Goal: Information Seeking & Learning: Check status

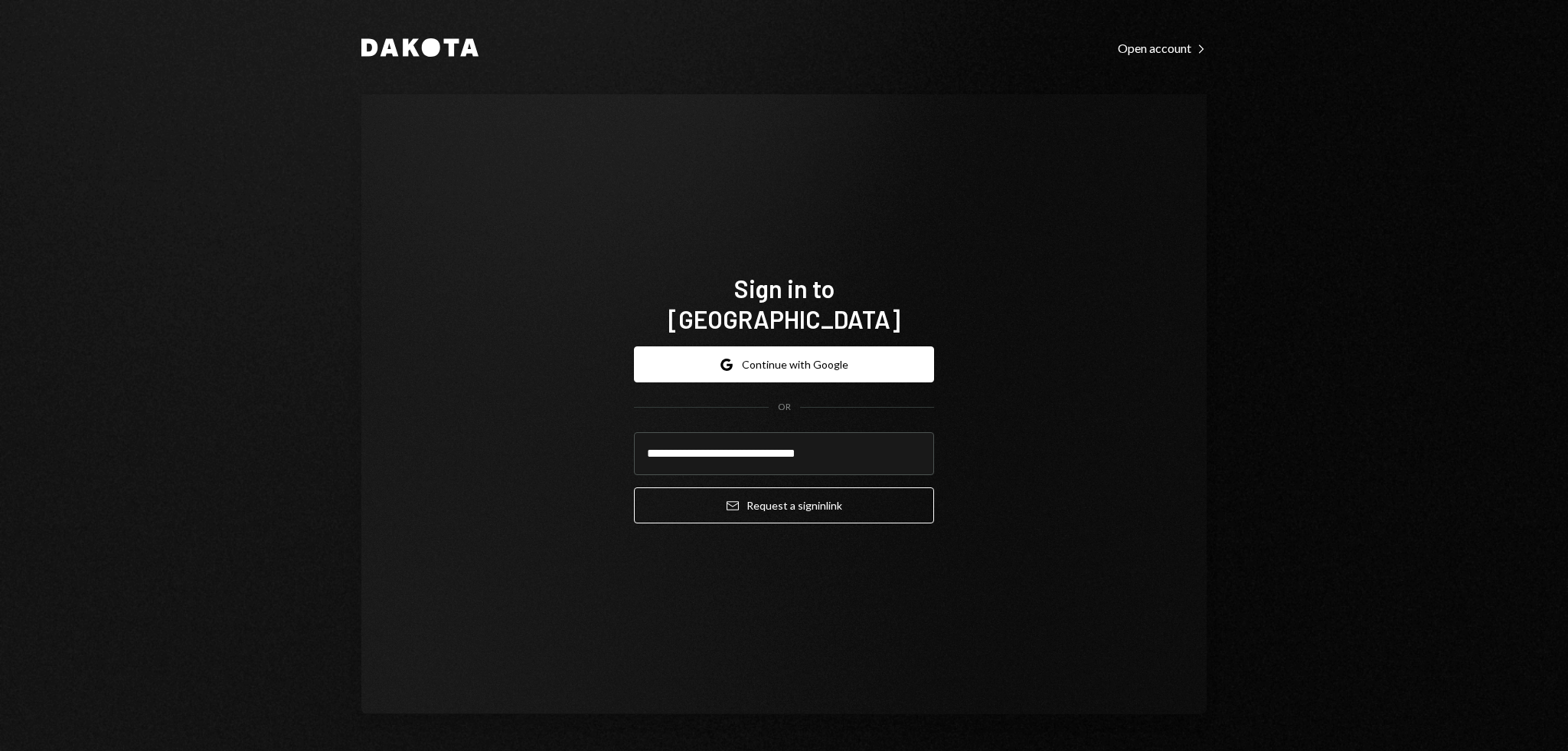
type input "**********"
click at [634, 487] on button "Email Request a sign in link" at bounding box center [784, 505] width 300 height 36
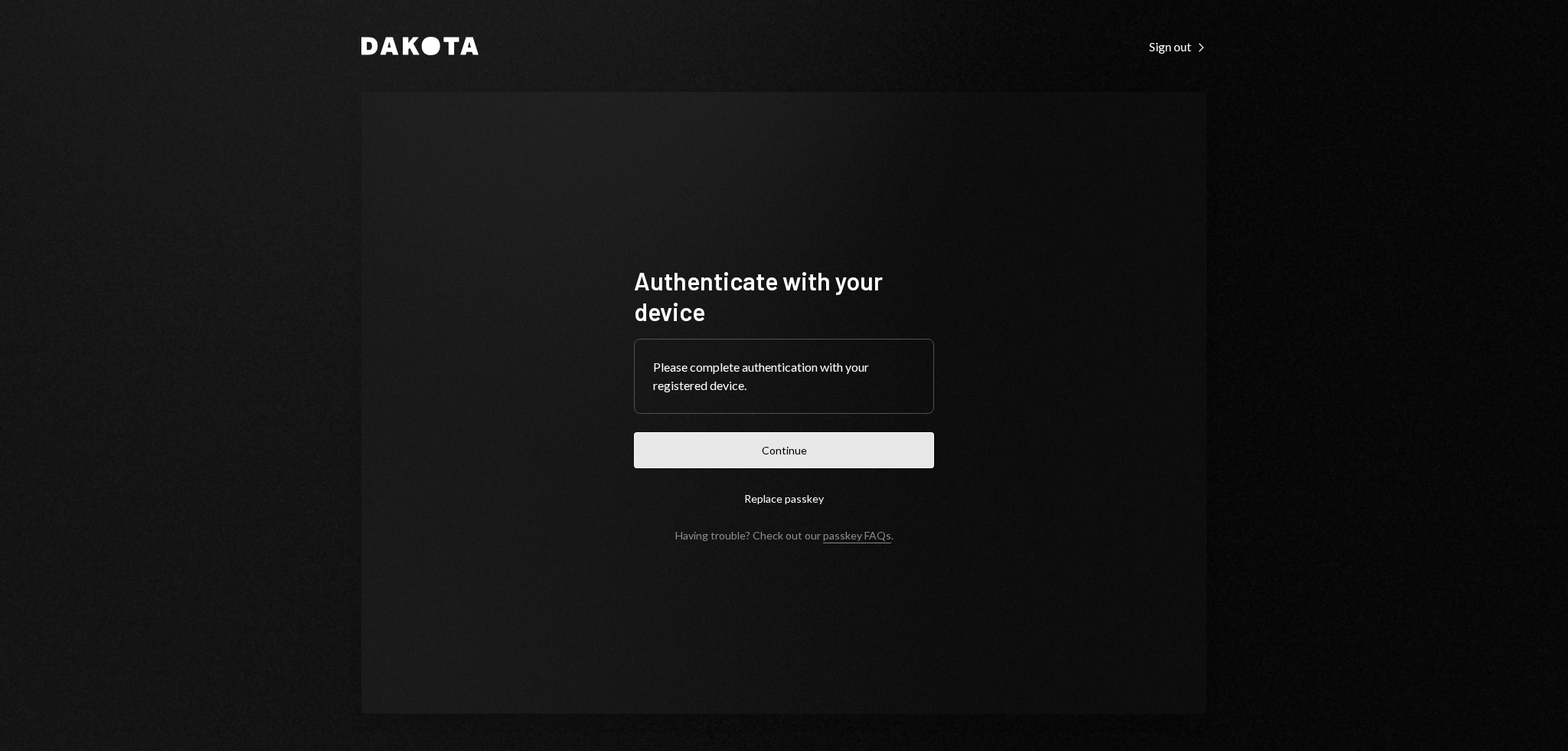
click at [779, 447] on button "Continue" at bounding box center [784, 450] width 300 height 36
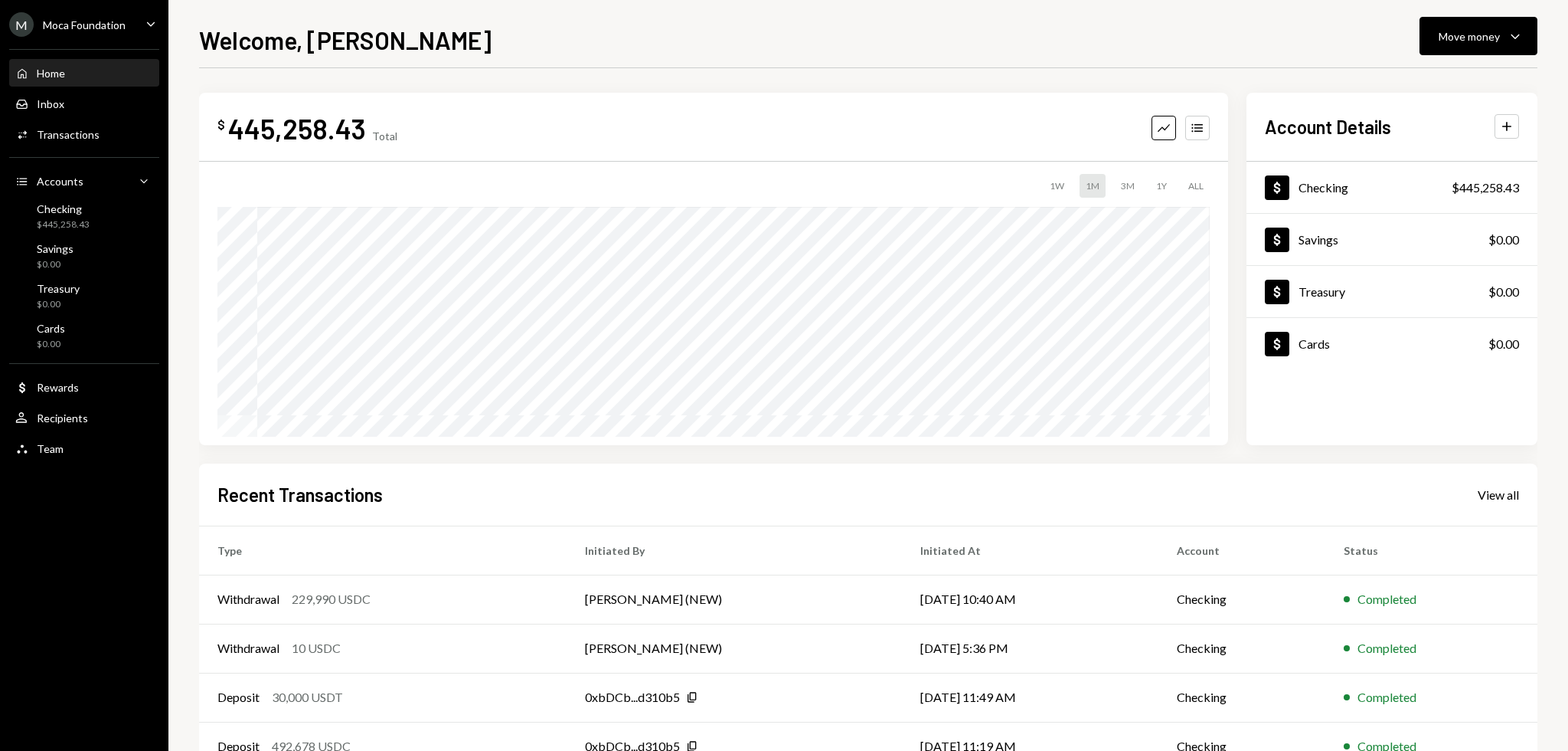
drag, startPoint x: 792, startPoint y: 42, endPoint x: 679, endPoint y: 28, distance: 113.9
click at [691, 31] on div "Welcome, Garon Move money Caret Down" at bounding box center [868, 38] width 1339 height 33
drag, startPoint x: 672, startPoint y: 28, endPoint x: 602, endPoint y: 21, distance: 70.3
click at [603, 21] on div "Welcome, Garon Move money Caret Down $ 445,258.43 Total Graph Accounts 1W 1M 3M…" at bounding box center [868, 375] width 1400 height 751
drag, startPoint x: 585, startPoint y: 19, endPoint x: 569, endPoint y: 16, distance: 16.3
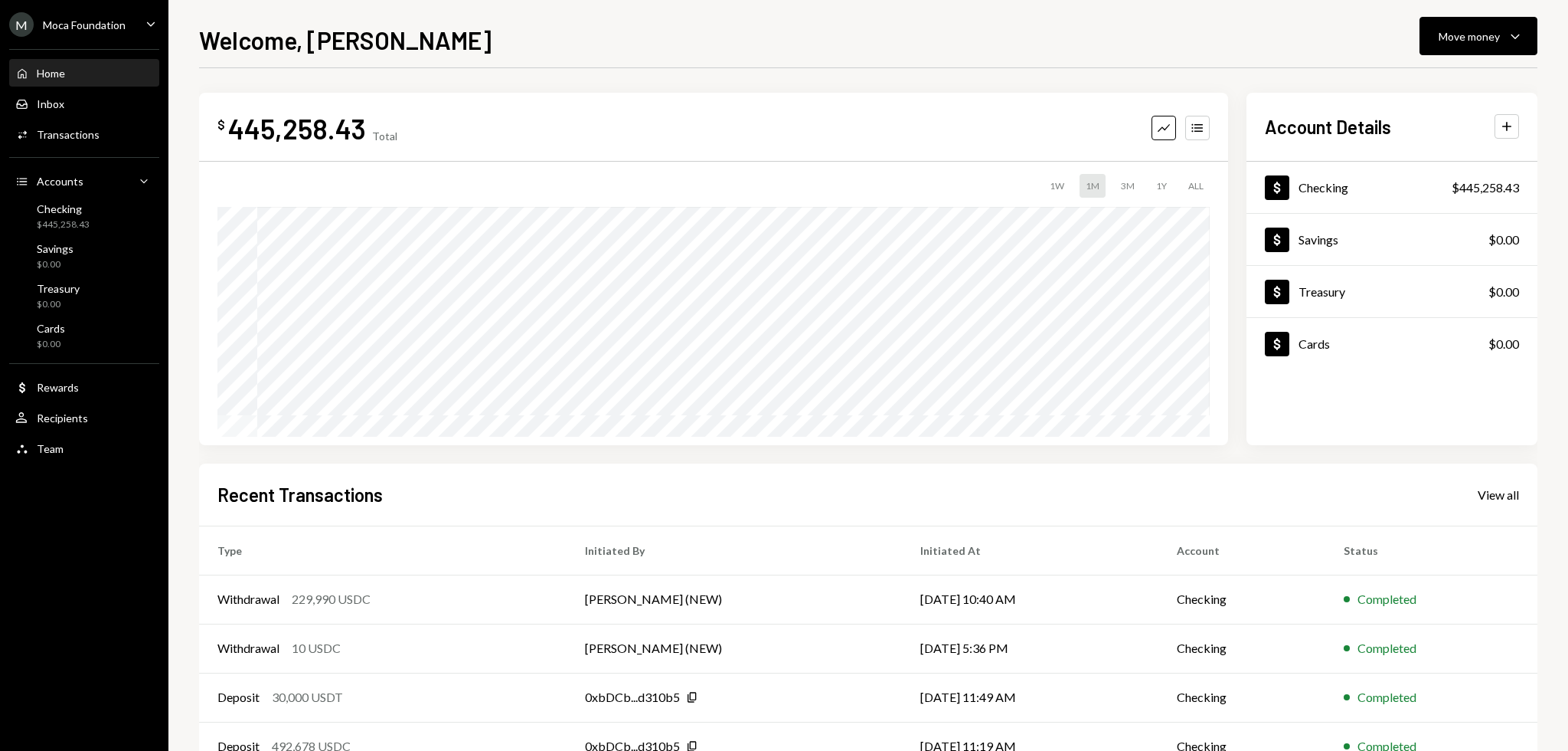
click at [569, 16] on div "Welcome, Garon Move money Caret Down $ 445,258.43 Total Graph Accounts 1W 1M 3M…" at bounding box center [868, 375] width 1400 height 751
drag, startPoint x: 565, startPoint y: 16, endPoint x: 514, endPoint y: 16, distance: 51.0
click at [535, 16] on div "Welcome, Garon Move money Caret Down $ 445,258.43 Total Graph Accounts 1W 1M 3M…" at bounding box center [868, 375] width 1400 height 751
drag, startPoint x: 514, startPoint y: 16, endPoint x: 486, endPoint y: 16, distance: 28.0
click at [486, 16] on div "Welcome, Garon Move money Caret Down $ 445,258.43 Total Graph Accounts 1W 1M 3M…" at bounding box center [868, 375] width 1400 height 751
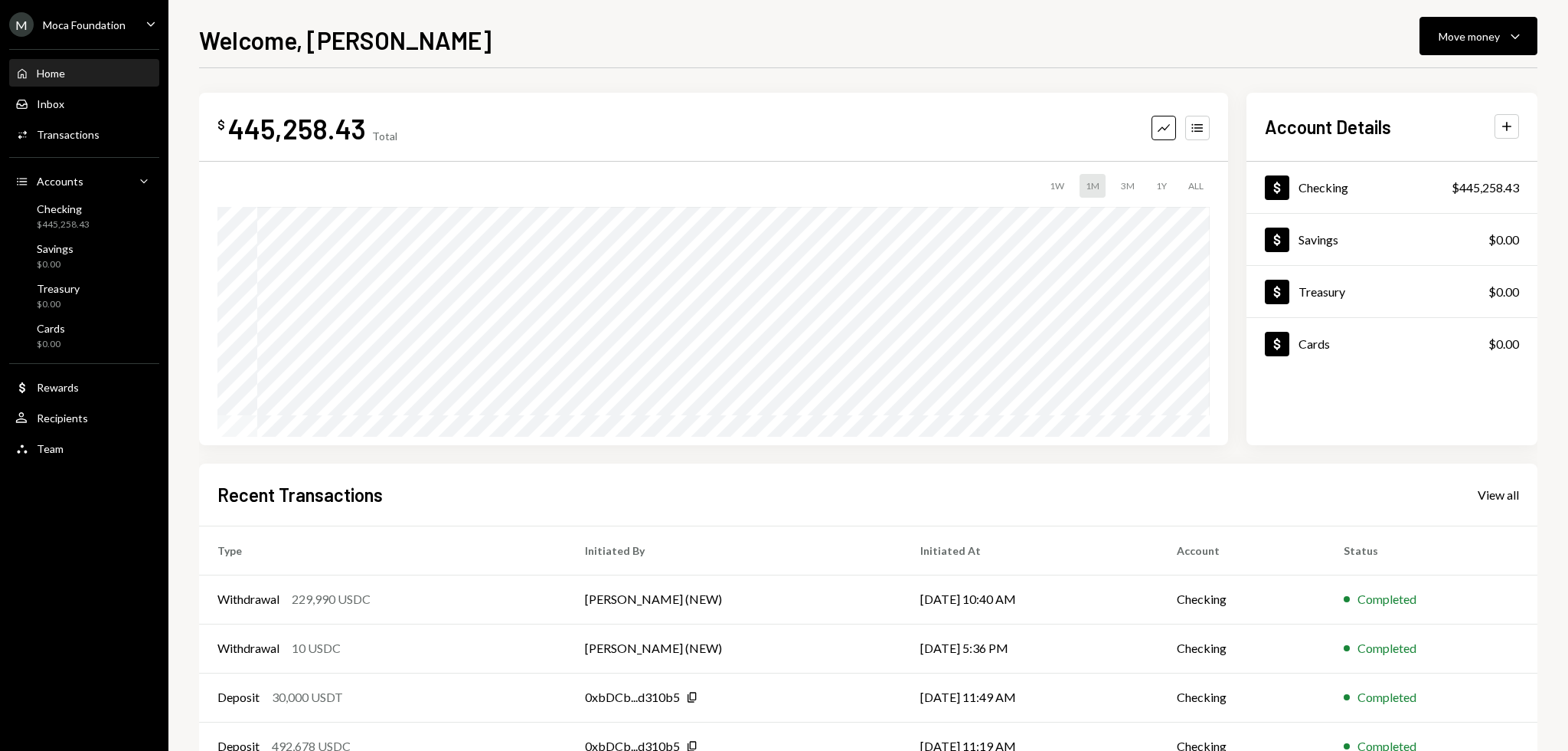
drag, startPoint x: 486, startPoint y: 16, endPoint x: 454, endPoint y: 30, distance: 34.9
click at [454, 30] on div "Welcome, Garon Move money Caret Down" at bounding box center [868, 38] width 1339 height 33
drag, startPoint x: 454, startPoint y: 30, endPoint x: 444, endPoint y: 30, distance: 10.0
click at [444, 30] on div "Welcome, Garon Move money Caret Down" at bounding box center [868, 38] width 1339 height 33
click at [440, 30] on div "Welcome, Garon Move money Caret Down" at bounding box center [868, 38] width 1339 height 33
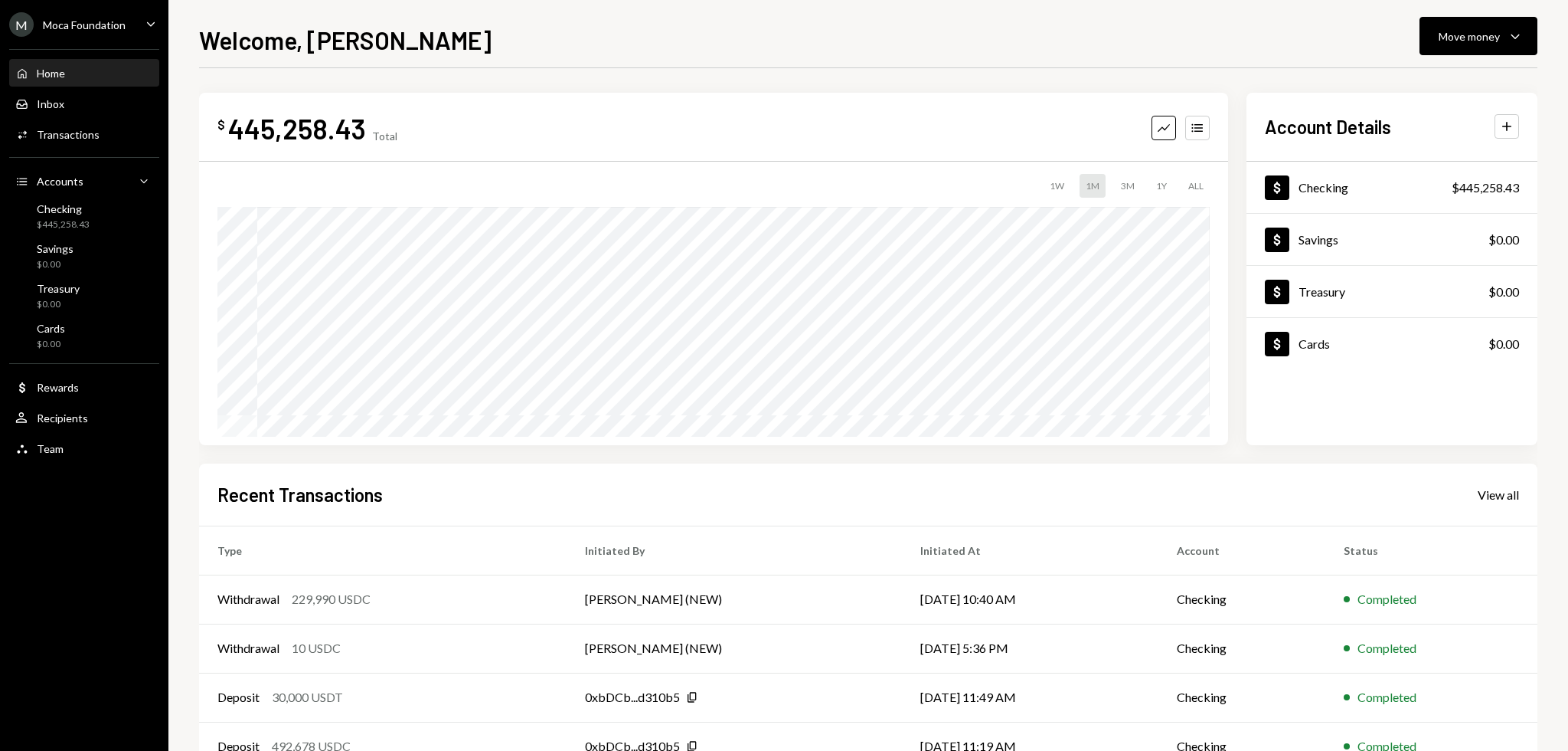
drag, startPoint x: 440, startPoint y: 30, endPoint x: 426, endPoint y: 25, distance: 14.9
click at [426, 25] on div "Welcome, Garon Move money Caret Down" at bounding box center [868, 38] width 1339 height 33
click at [65, 223] on div "$445,258.43" at bounding box center [63, 224] width 53 height 13
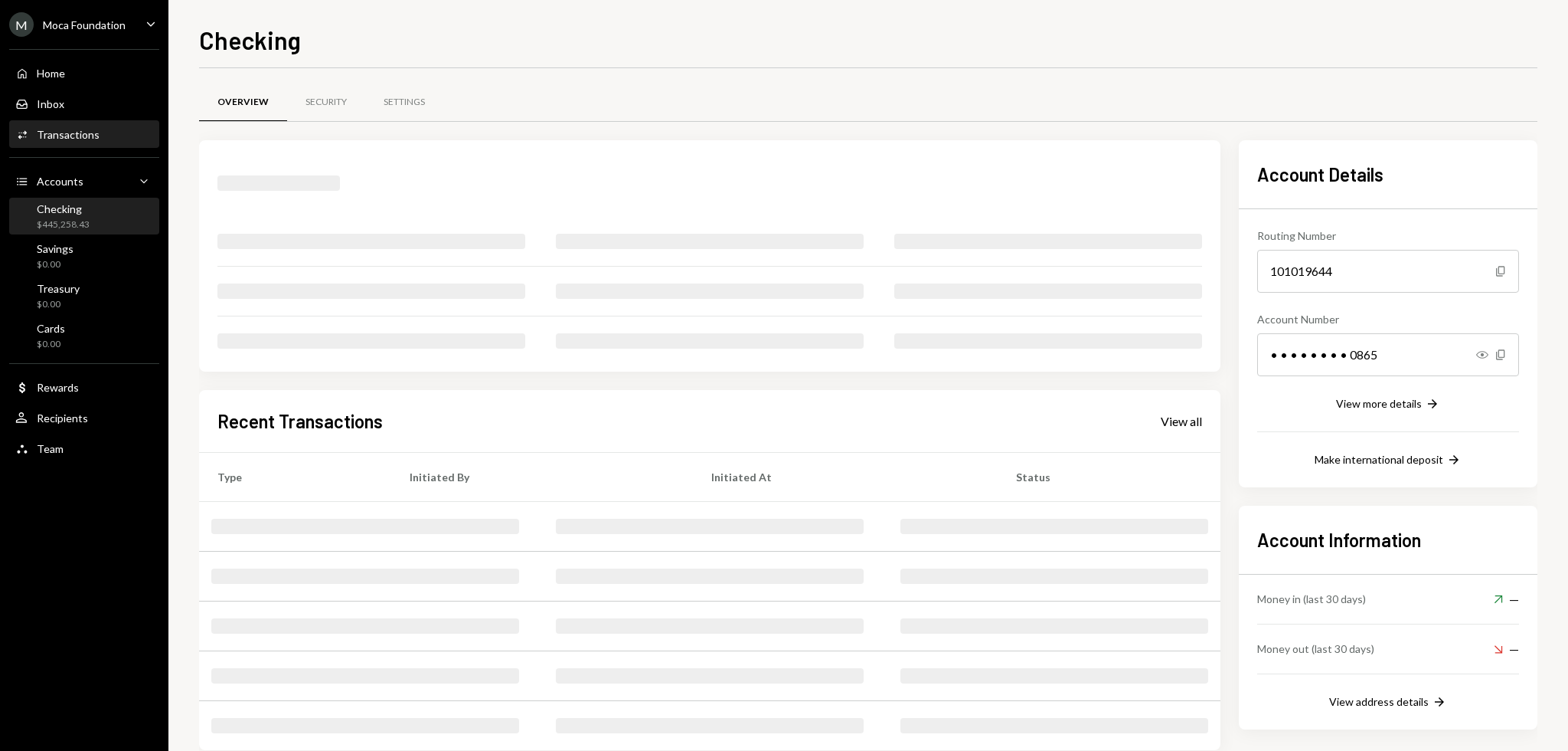
click at [95, 124] on div "Activities Transactions" at bounding box center [85, 135] width 138 height 26
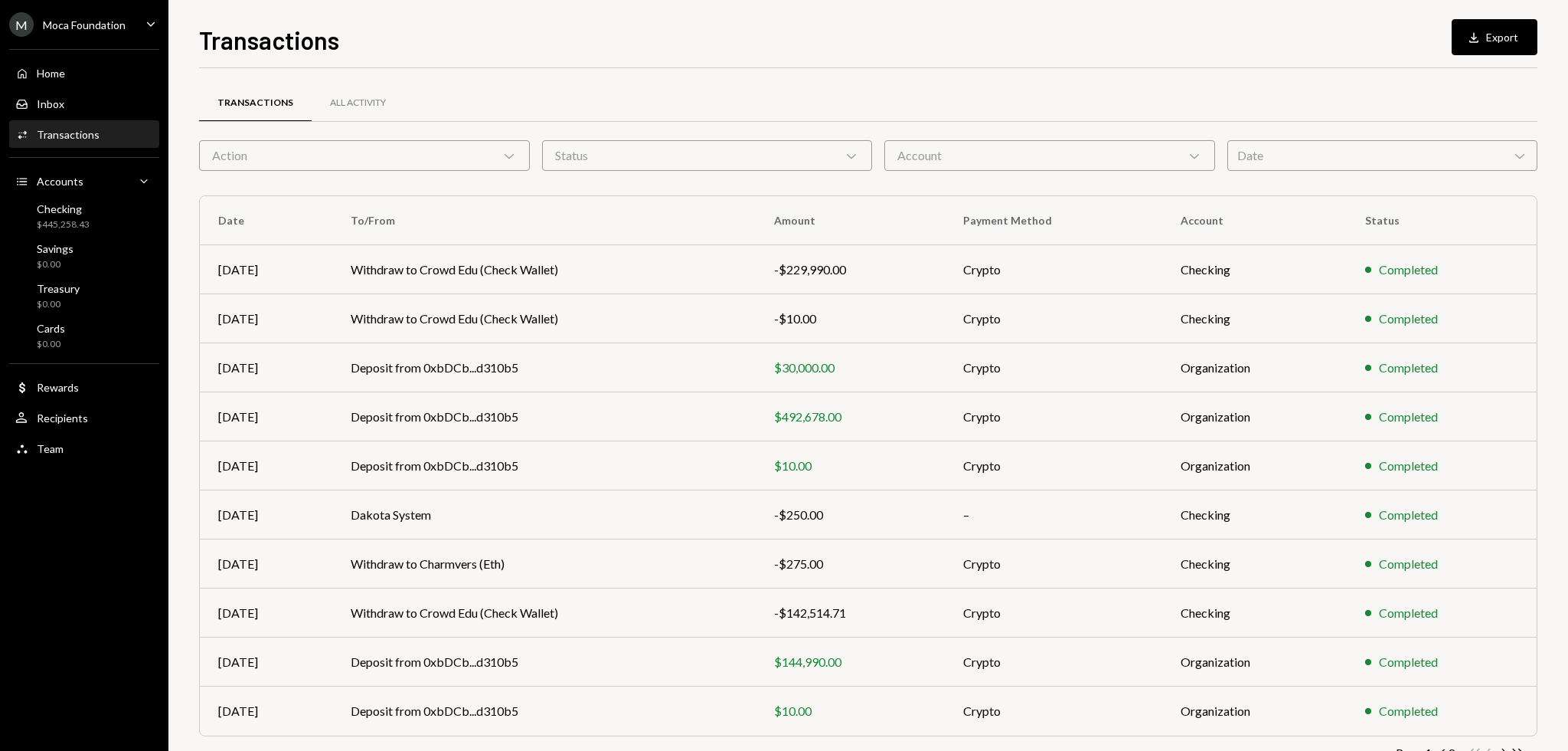
drag, startPoint x: 711, startPoint y: 71, endPoint x: 681, endPoint y: 61, distance: 31.6
drag, startPoint x: 681, startPoint y: 61, endPoint x: 637, endPoint y: 54, distance: 44.6
click at [637, 54] on div "Transactions Download Export" at bounding box center [868, 38] width 1339 height 33
drag, startPoint x: 633, startPoint y: 53, endPoint x: 626, endPoint y: 48, distance: 8.6
drag, startPoint x: 626, startPoint y: 48, endPoint x: 614, endPoint y: 45, distance: 12.4
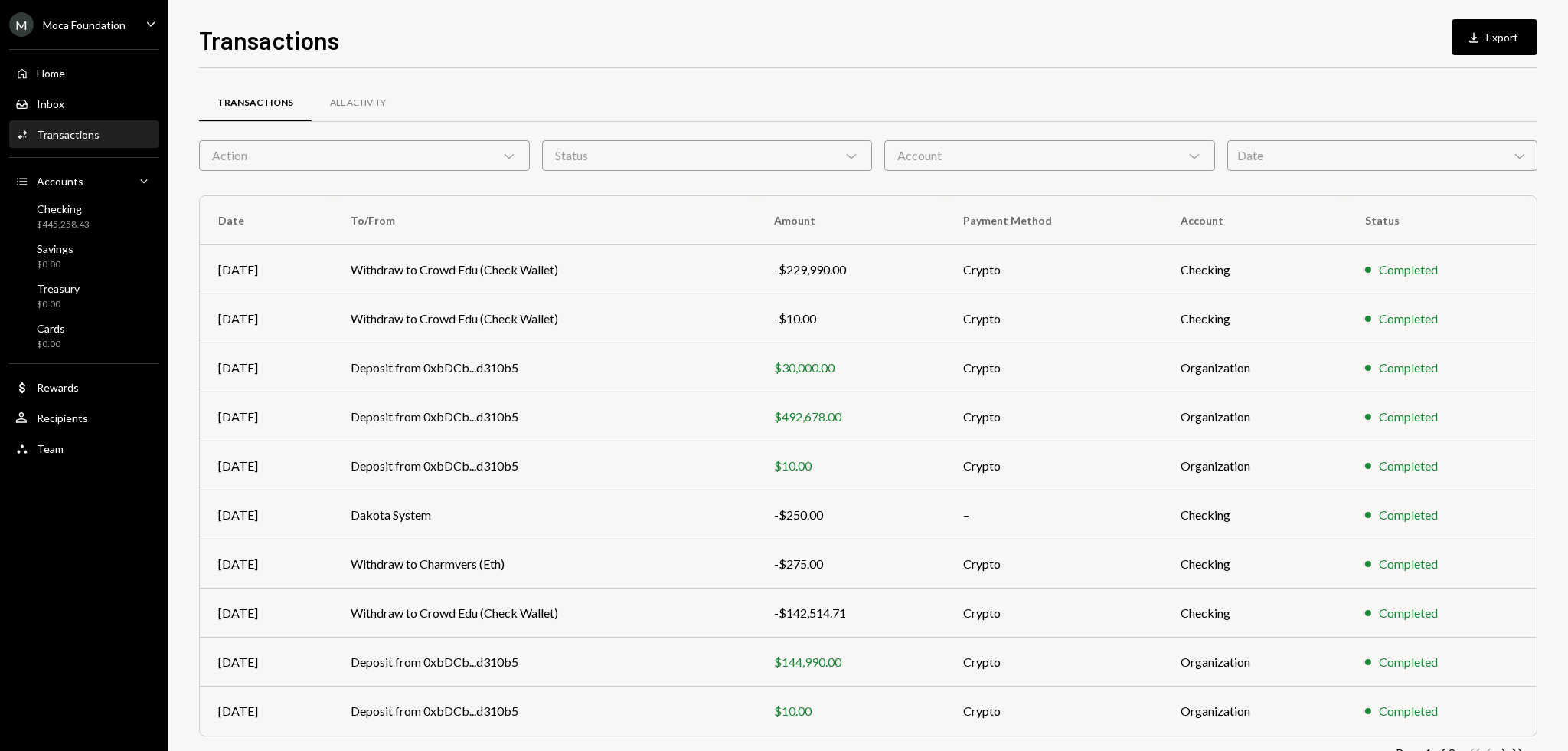
click at [614, 45] on div "Transactions Download Export" at bounding box center [868, 38] width 1339 height 33
drag, startPoint x: 610, startPoint y: 44, endPoint x: 582, endPoint y: 35, distance: 29.4
click at [578, 34] on div "Transactions Download Export" at bounding box center [868, 38] width 1339 height 33
click at [571, 34] on div "Transactions Download Export" at bounding box center [868, 38] width 1339 height 33
click at [570, 34] on div "Transactions Download Export" at bounding box center [868, 38] width 1339 height 33
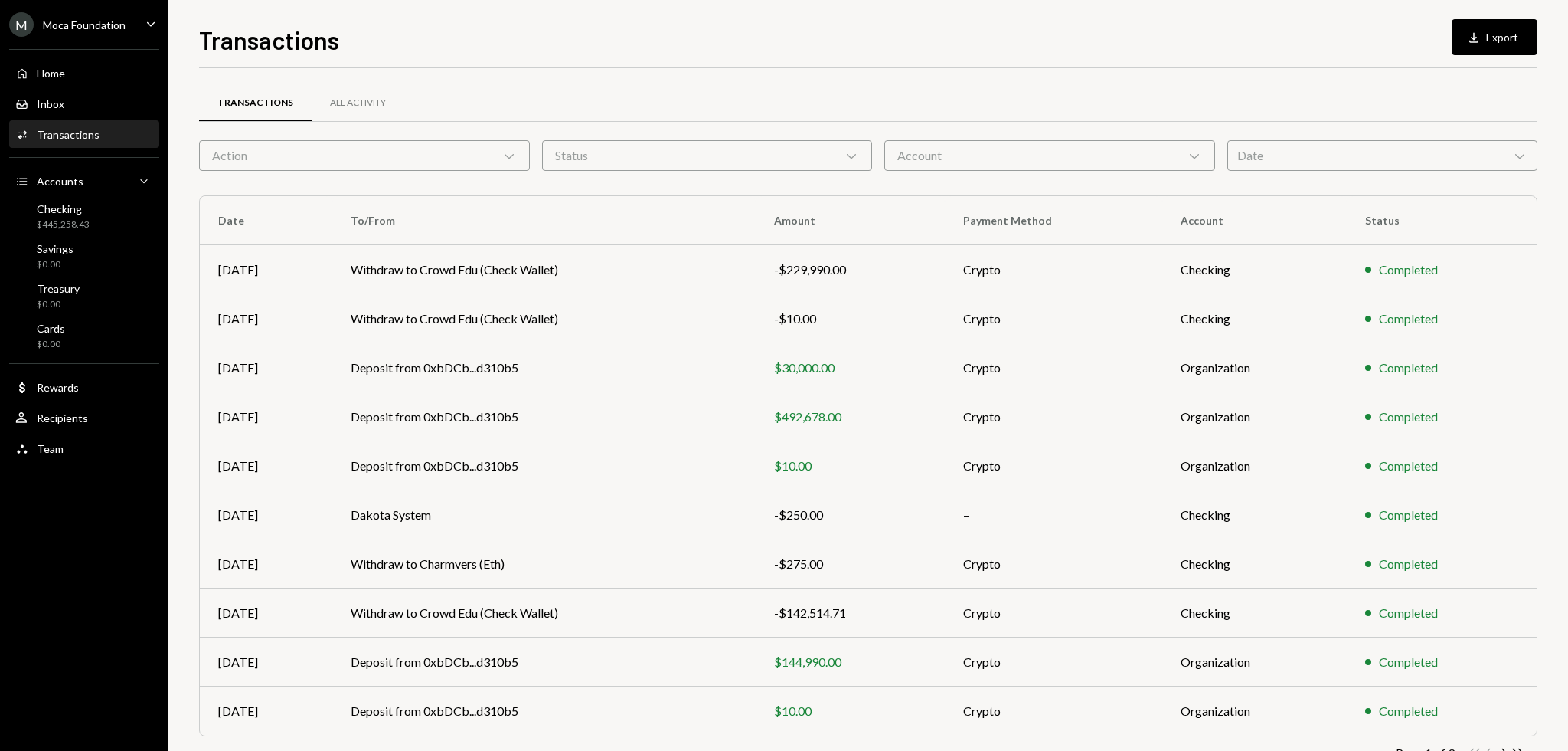
click at [570, 34] on div "Transactions Download Export" at bounding box center [868, 38] width 1339 height 33
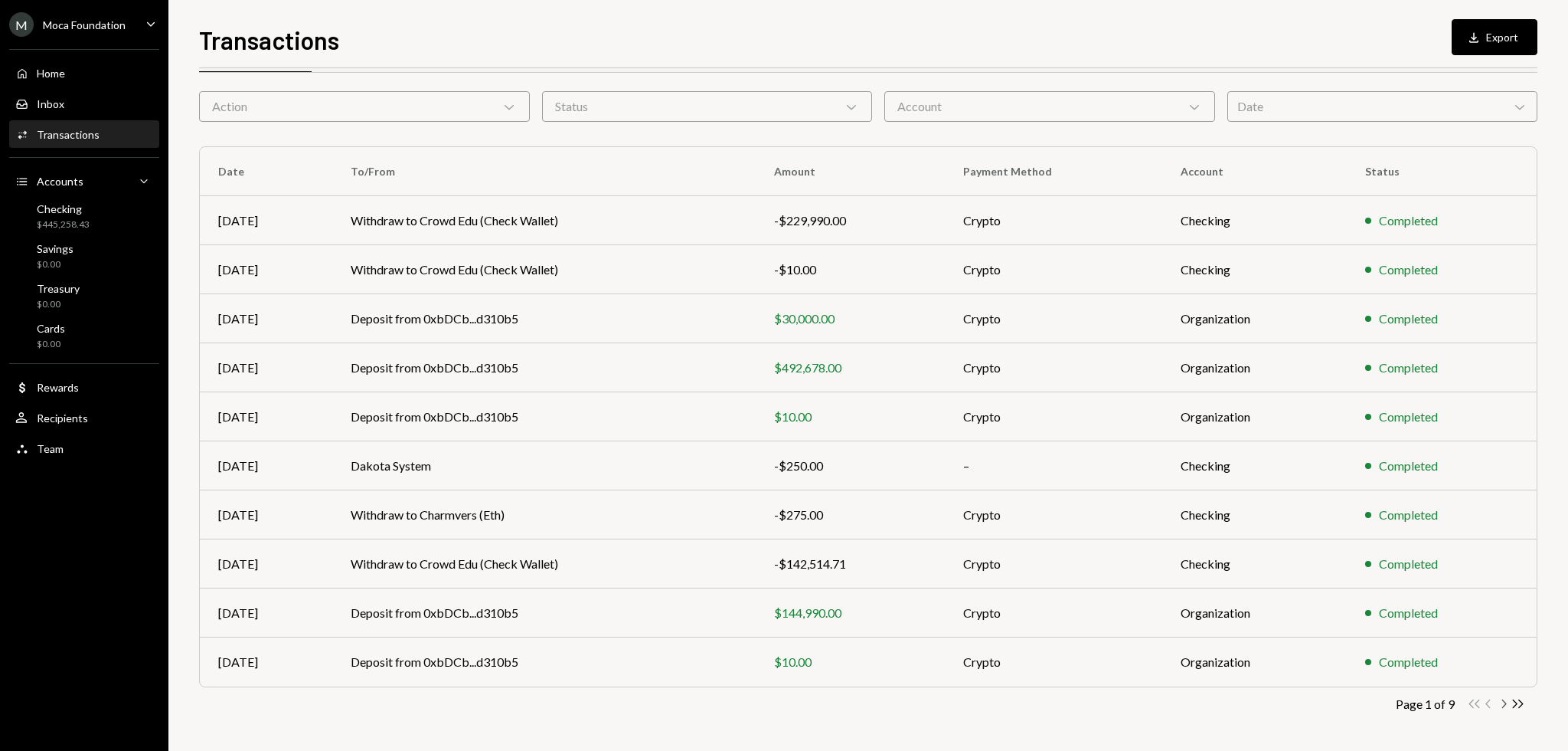
click at [1502, 703] on icon "Chevron Right" at bounding box center [1503, 704] width 15 height 15
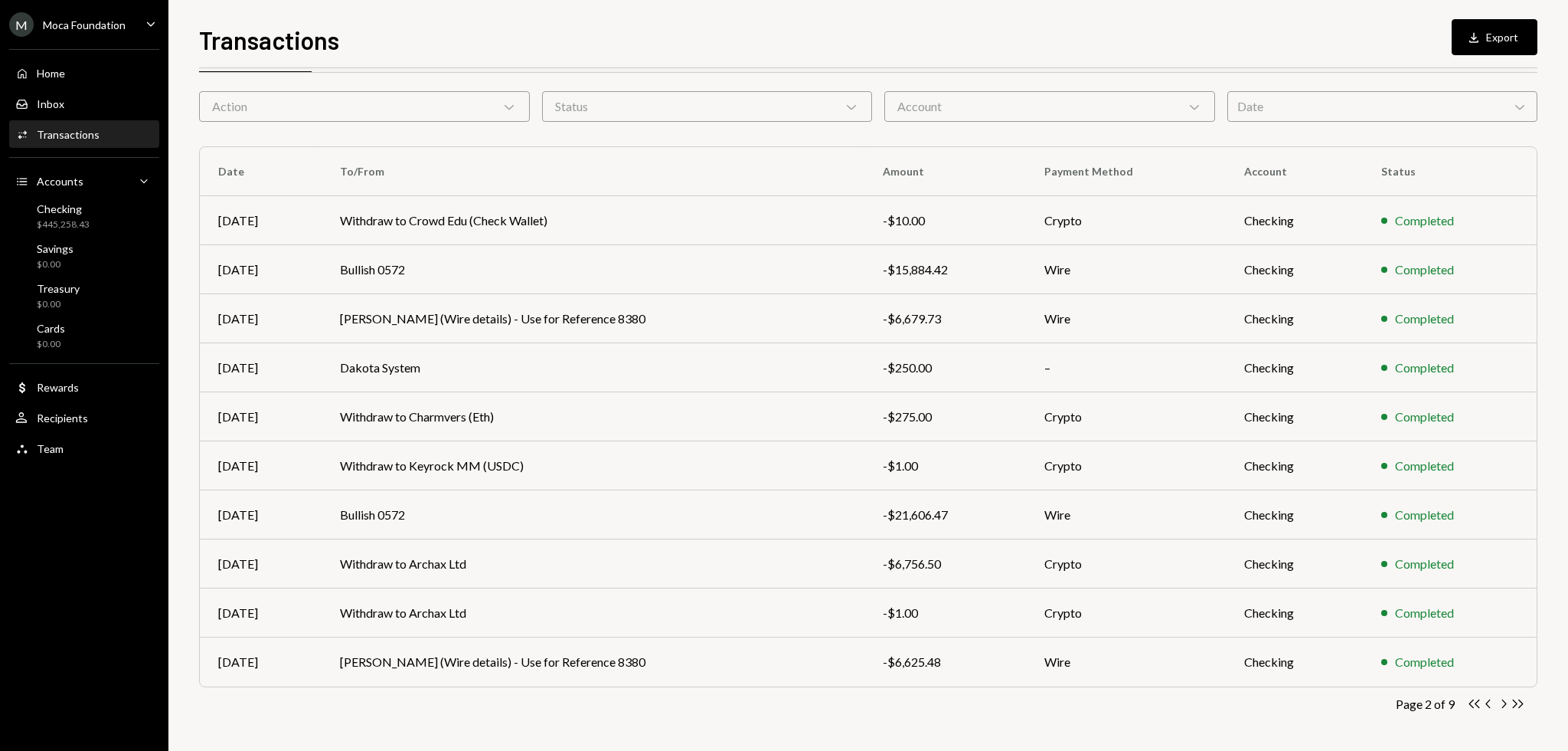
drag, startPoint x: 651, startPoint y: 694, endPoint x: 555, endPoint y: 702, distance: 96.3
click at [555, 702] on div "Page 2 of 9 Double Arrow Left Chevron Left Chevron Right Double Arrow Right" at bounding box center [868, 704] width 1339 height 15
drag, startPoint x: 547, startPoint y: 702, endPoint x: 532, endPoint y: 702, distance: 15.0
drag, startPoint x: 532, startPoint y: 702, endPoint x: 508, endPoint y: 703, distance: 24.0
click at [508, 703] on div "Page 2 of 9 Double Arrow Left Chevron Left Chevron Right Double Arrow Right" at bounding box center [868, 704] width 1339 height 15
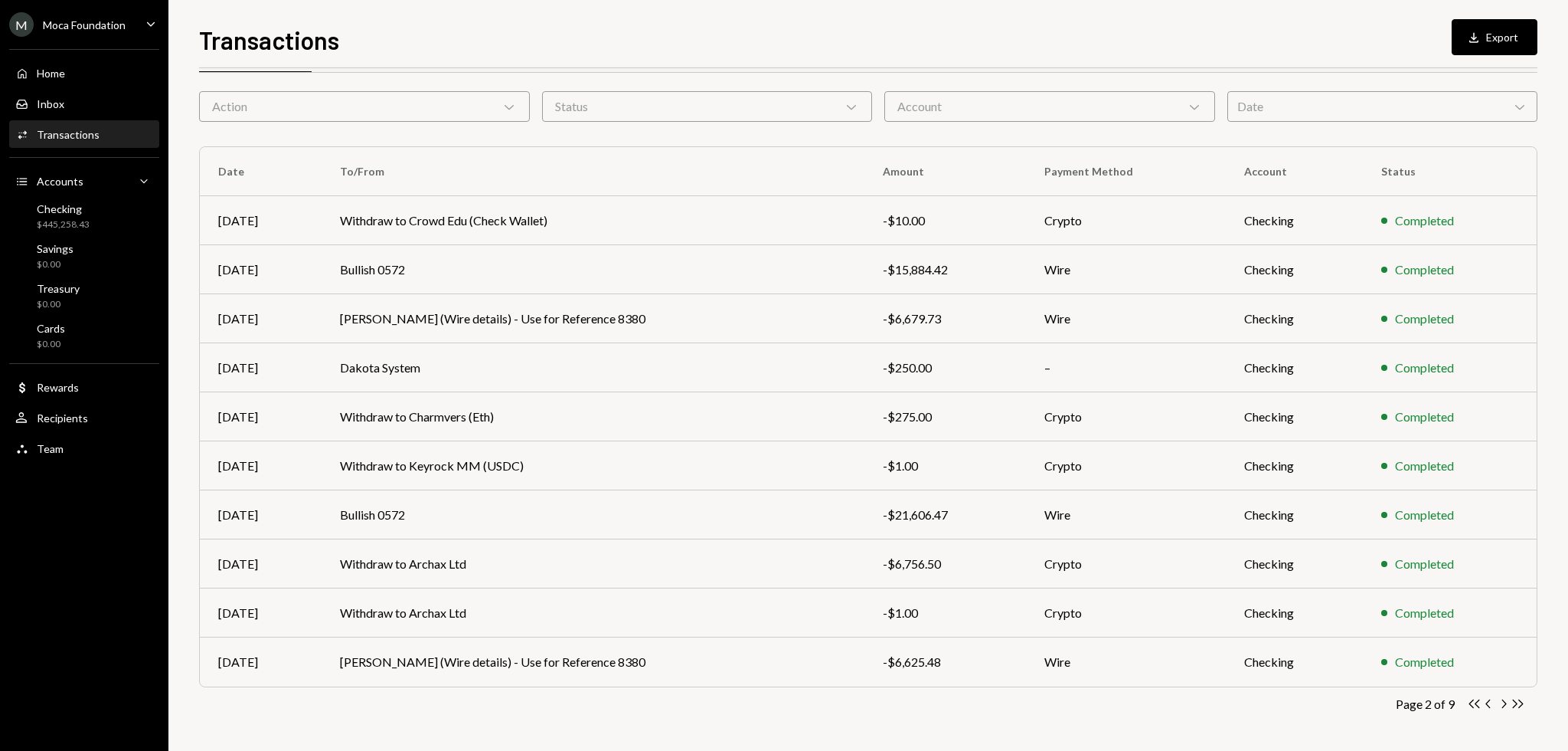
drag, startPoint x: 496, startPoint y: 703, endPoint x: 480, endPoint y: 703, distance: 16.0
click at [487, 703] on div "Page 2 of 9 Double Arrow Left Chevron Left Chevron Right Double Arrow Right" at bounding box center [868, 704] width 1339 height 15
click at [479, 703] on div "Page 2 of 9 Double Arrow Left Chevron Left Chevron Right Double Arrow Right" at bounding box center [868, 704] width 1339 height 15
click at [472, 702] on div "Page 2 of 9 Double Arrow Left Chevron Left Chevron Right Double Arrow Right" at bounding box center [868, 704] width 1339 height 15
click at [466, 700] on div "Page 2 of 9 Double Arrow Left Chevron Left Chevron Right Double Arrow Right" at bounding box center [868, 704] width 1339 height 15
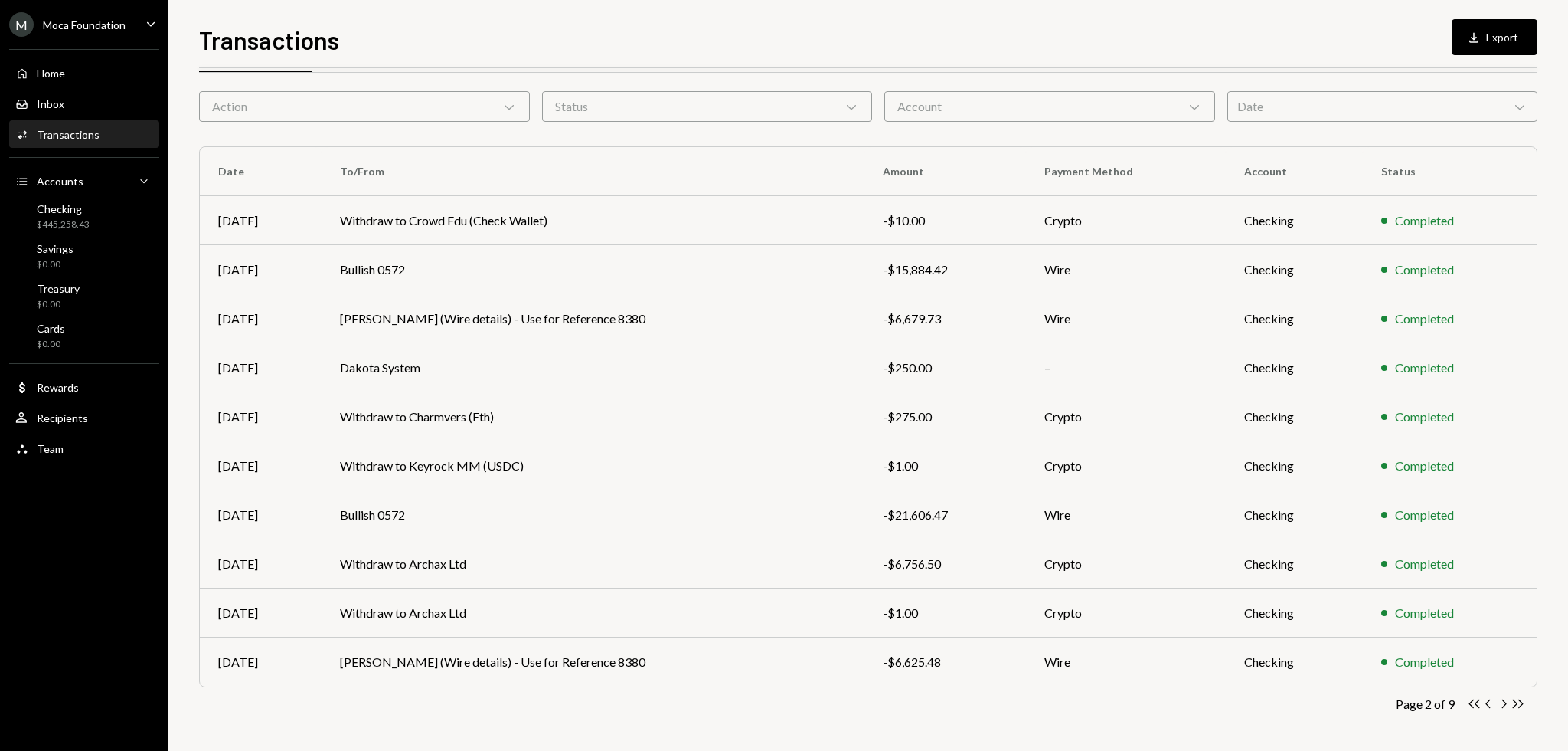
drag, startPoint x: 463, startPoint y: 700, endPoint x: 454, endPoint y: 698, distance: 9.2
click at [454, 698] on div "Page 2 of 9 Double Arrow Left Chevron Left Chevron Right Double Arrow Right" at bounding box center [868, 704] width 1339 height 15
click at [452, 698] on div "Page 2 of 9 Double Arrow Left Chevron Left Chevron Right Double Arrow Right" at bounding box center [868, 704] width 1339 height 15
drag, startPoint x: 452, startPoint y: 698, endPoint x: 429, endPoint y: 699, distance: 23.0
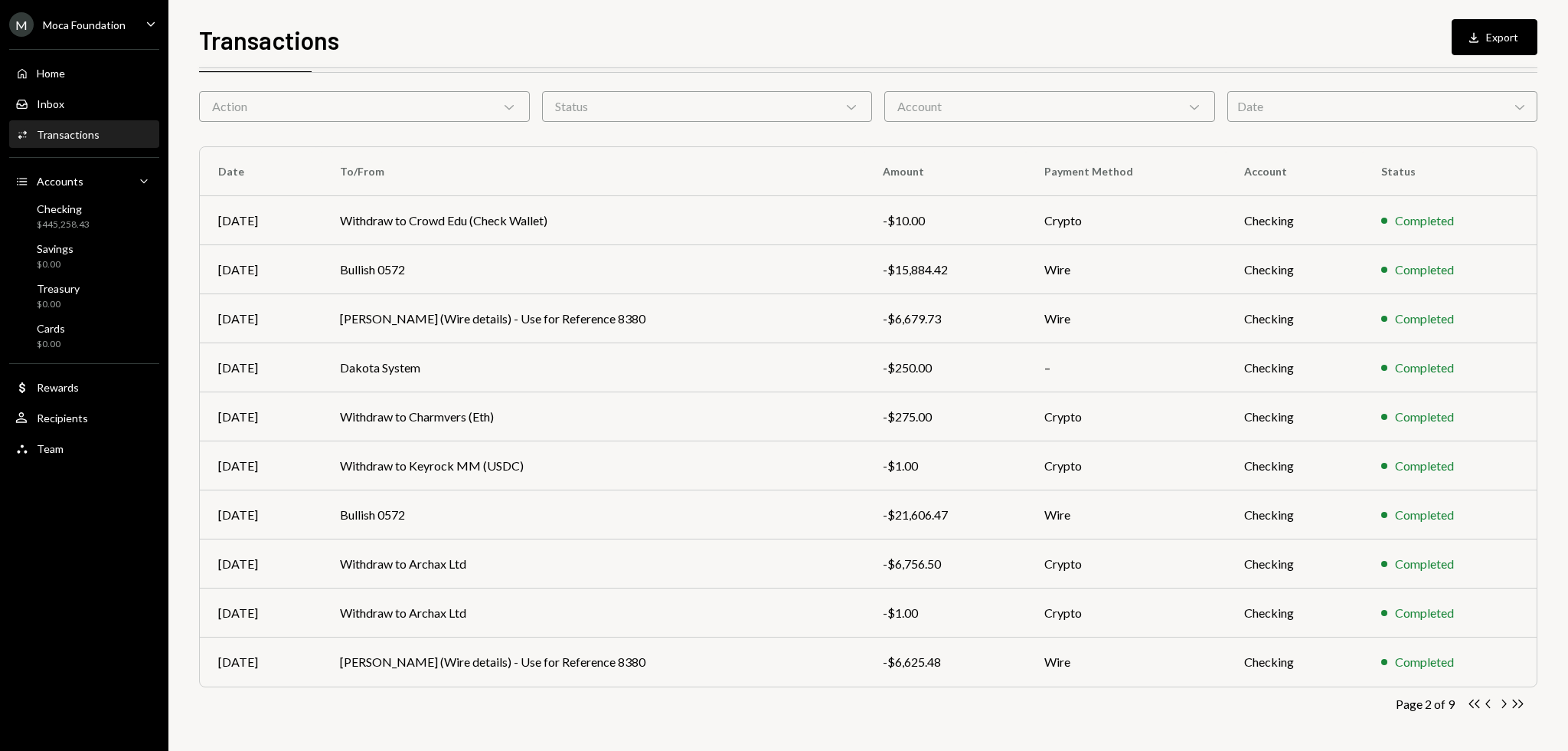
click at [429, 699] on div "Page 2 of 9 Double Arrow Left Chevron Left Chevron Right Double Arrow Right" at bounding box center [868, 704] width 1339 height 15
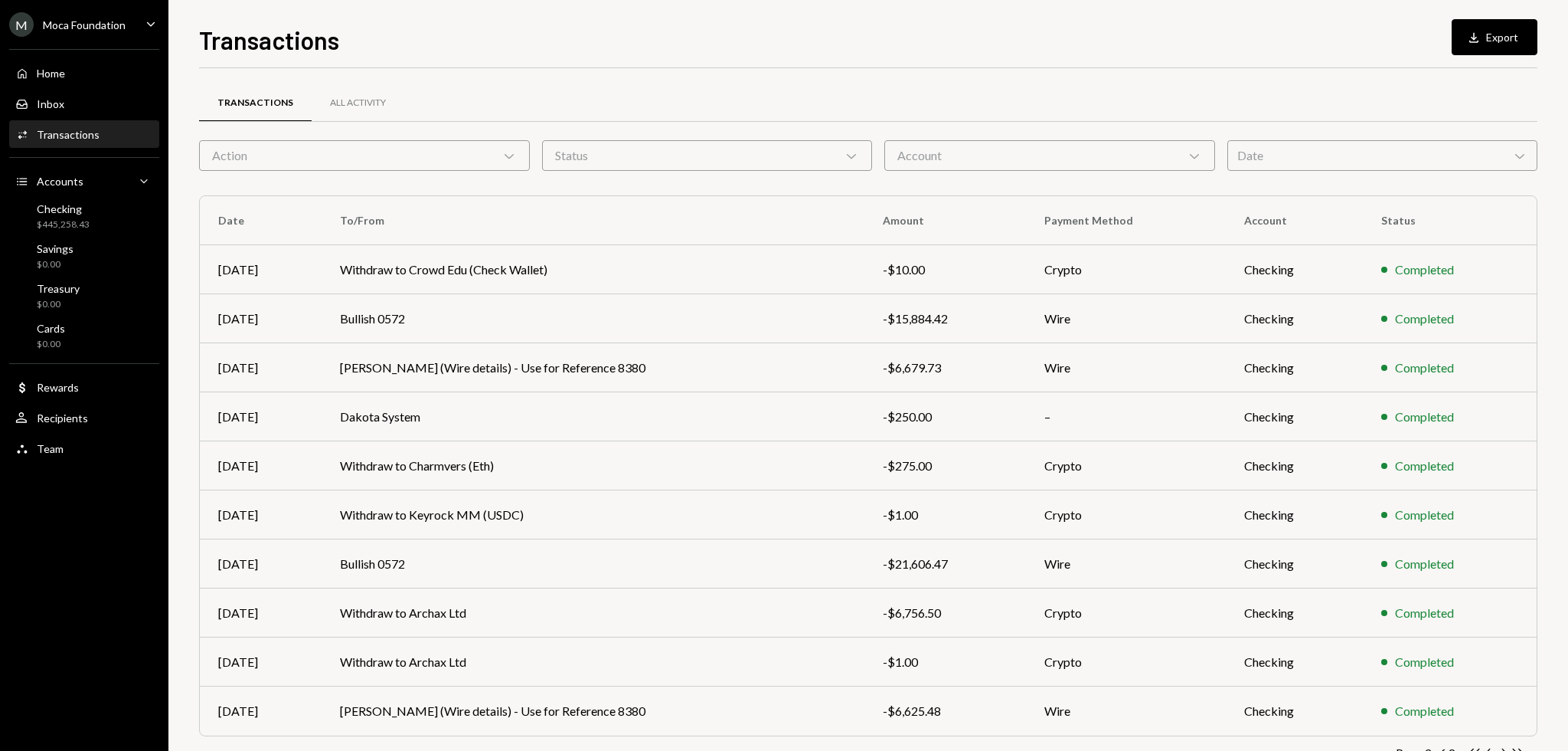
drag, startPoint x: 644, startPoint y: 98, endPoint x: 623, endPoint y: 46, distance: 56.1
click at [623, 46] on div "Transactions Download Export" at bounding box center [868, 38] width 1339 height 33
drag, startPoint x: 623, startPoint y: 46, endPoint x: 584, endPoint y: 26, distance: 43.8
click at [579, 24] on div "Transactions Download Export" at bounding box center [868, 38] width 1339 height 33
click at [576, 24] on div "Transactions Download Export" at bounding box center [868, 38] width 1339 height 33
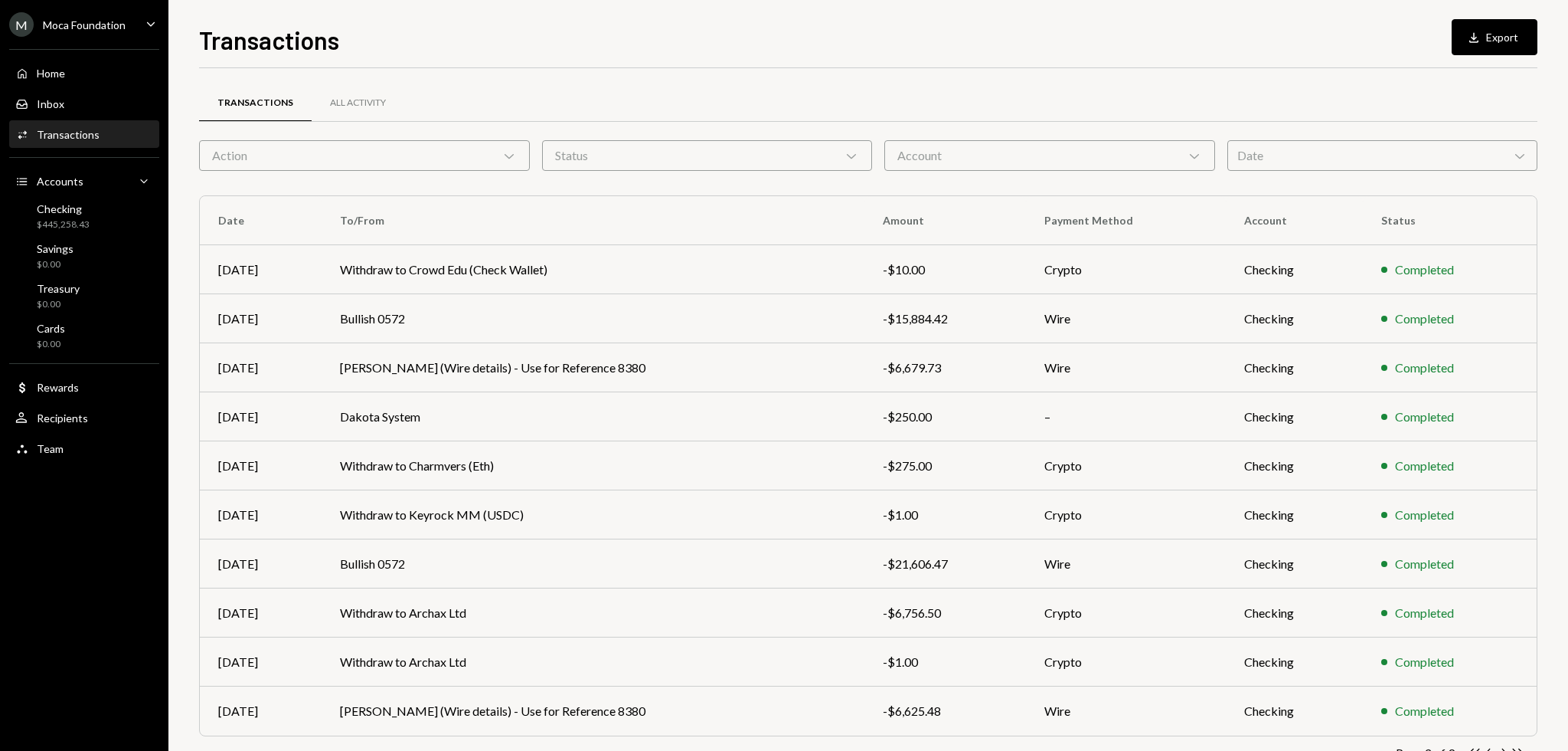
drag, startPoint x: 800, startPoint y: 74, endPoint x: 790, endPoint y: 69, distance: 11.2
drag, startPoint x: 790, startPoint y: 69, endPoint x: 703, endPoint y: 37, distance: 92.7
click at [703, 37] on div "Transactions Download Export" at bounding box center [868, 38] width 1339 height 33
drag, startPoint x: 700, startPoint y: 36, endPoint x: 691, endPoint y: 31, distance: 10.3
click at [689, 31] on div "Transactions Download Export" at bounding box center [868, 38] width 1339 height 33
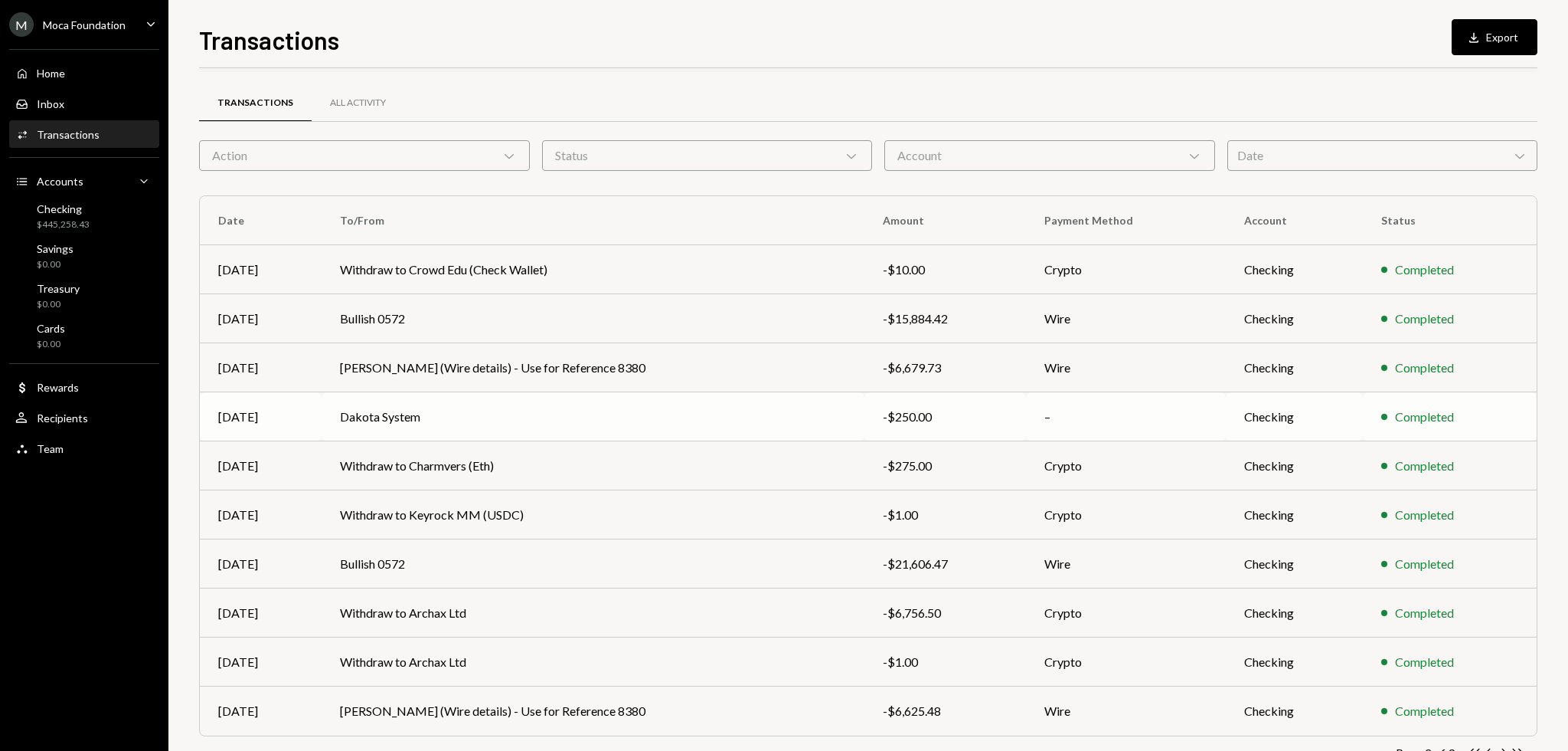
scroll to position [49, 0]
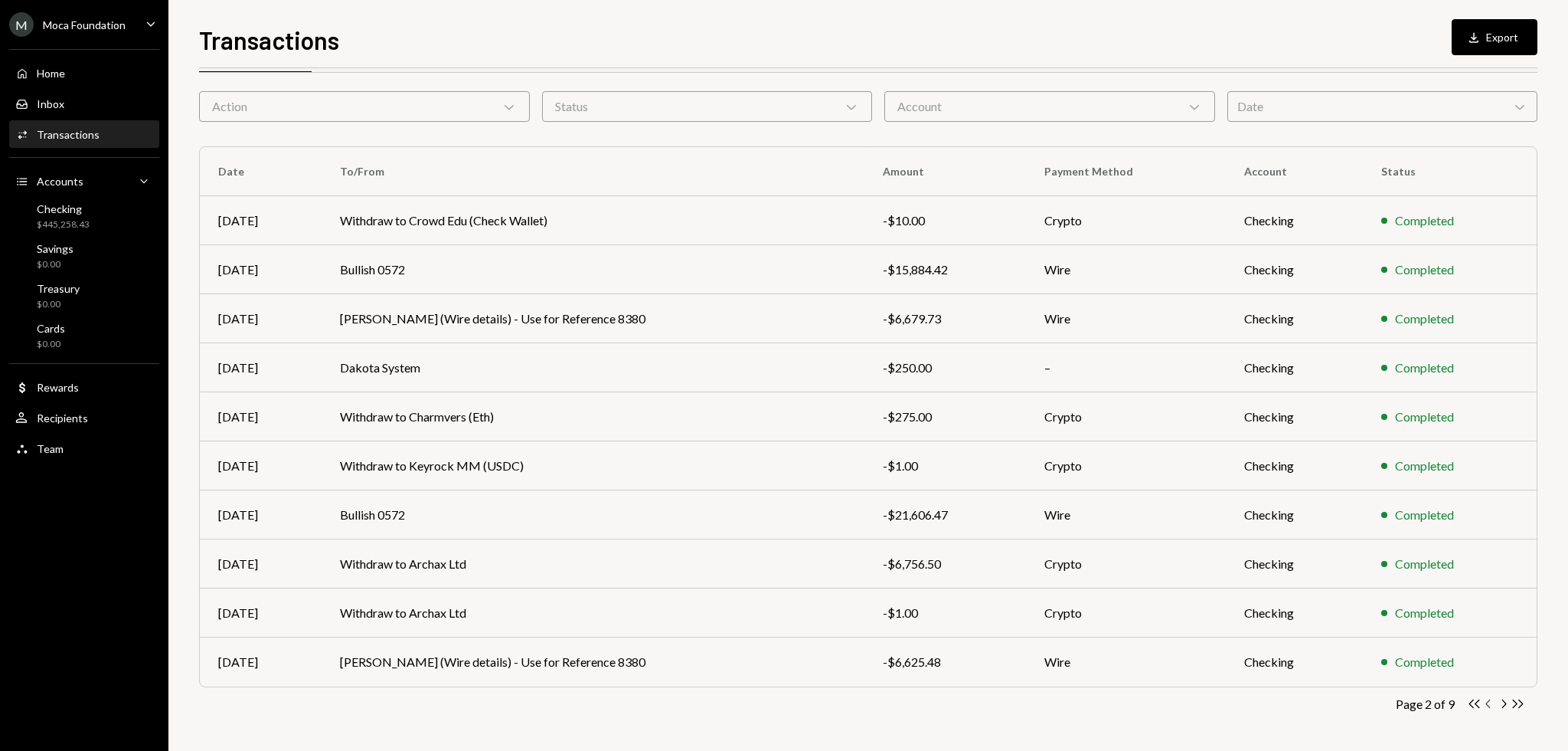
click at [1485, 705] on icon "Chevron Left" at bounding box center [1488, 704] width 15 height 15
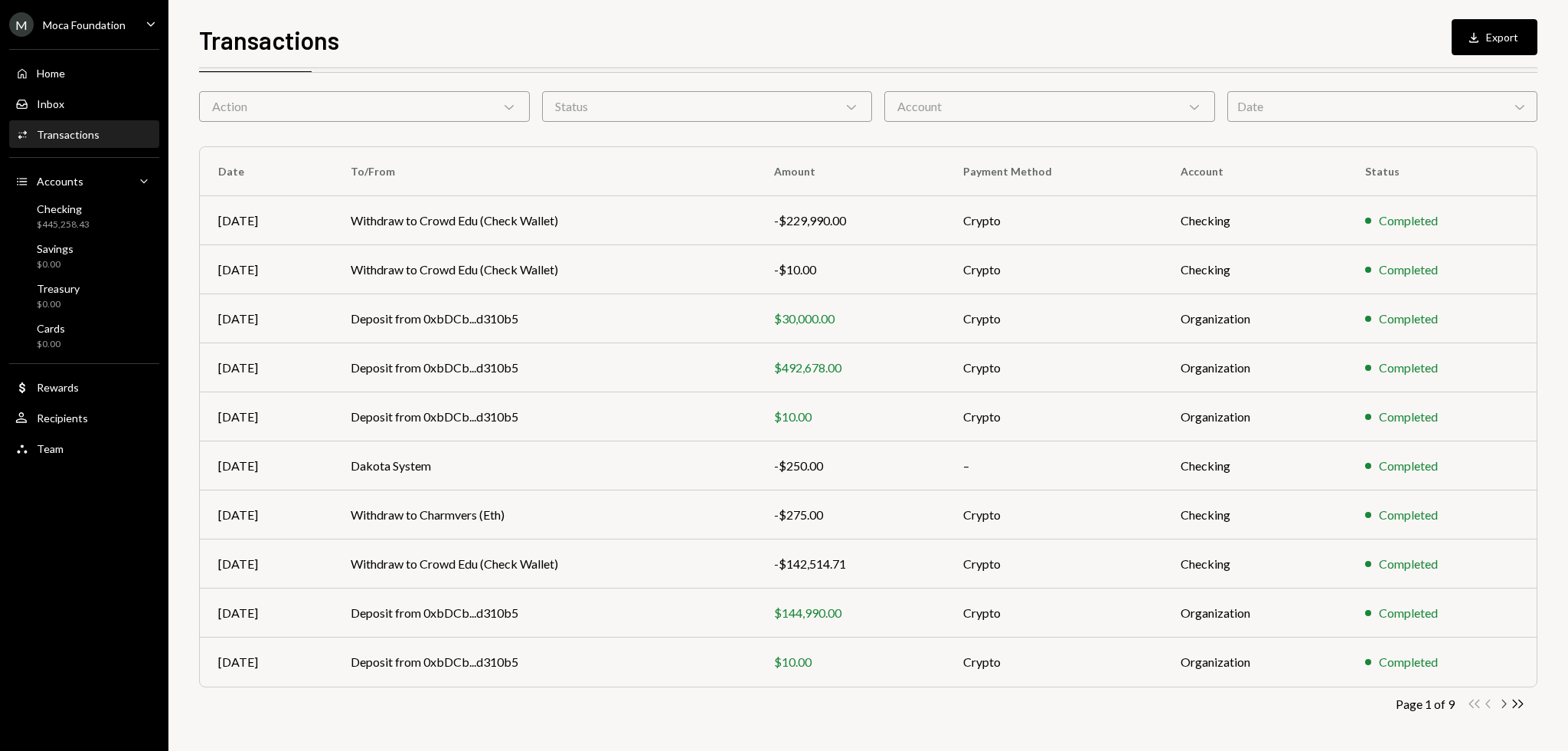
click at [1501, 706] on icon "Chevron Right" at bounding box center [1503, 704] width 15 height 15
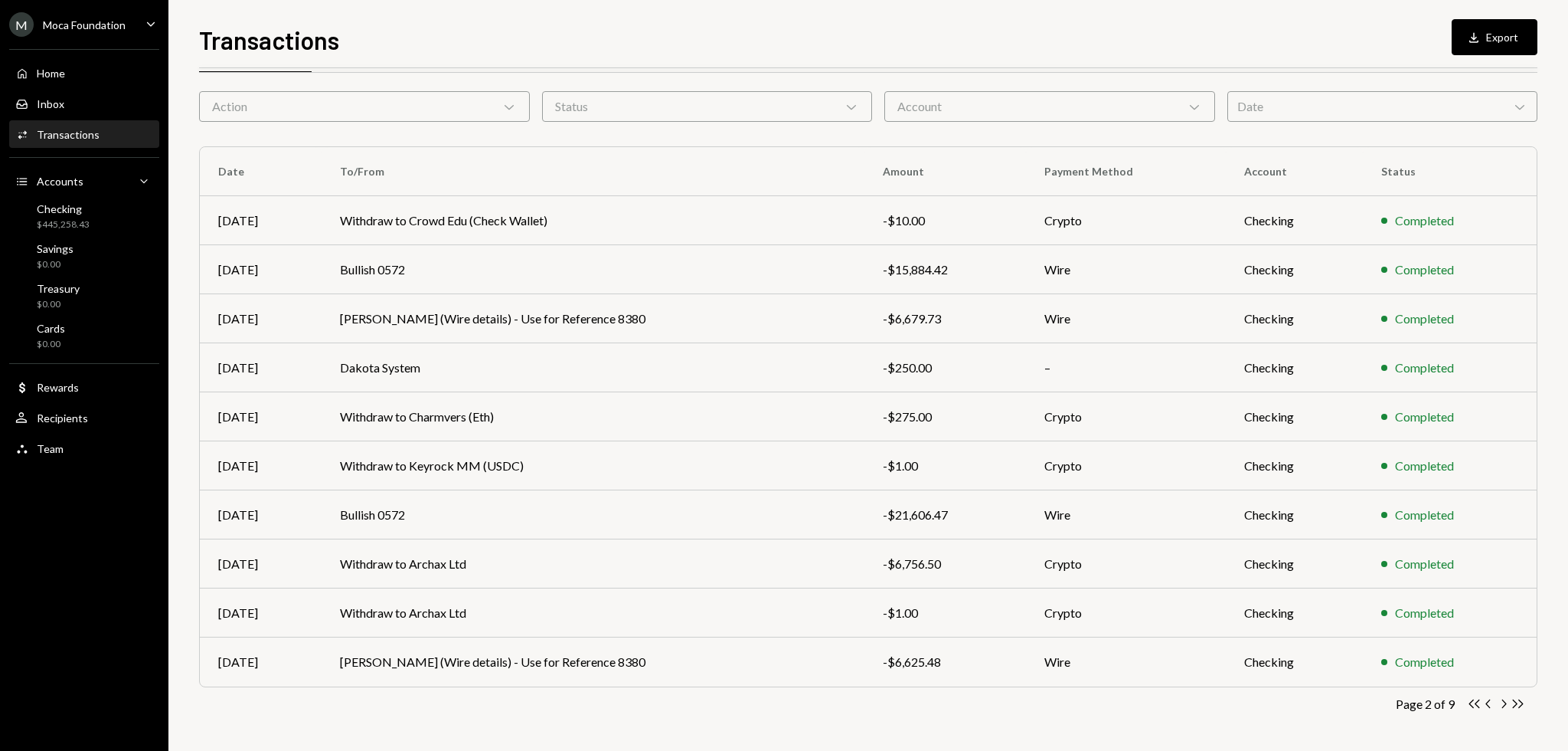
click at [800, 712] on div "Transactions All Activity Action Chevron Down Status Chevron Down Account Chevr…" at bounding box center [868, 397] width 1339 height 707
click at [1507, 704] on icon "Chevron Right" at bounding box center [1503, 704] width 15 height 15
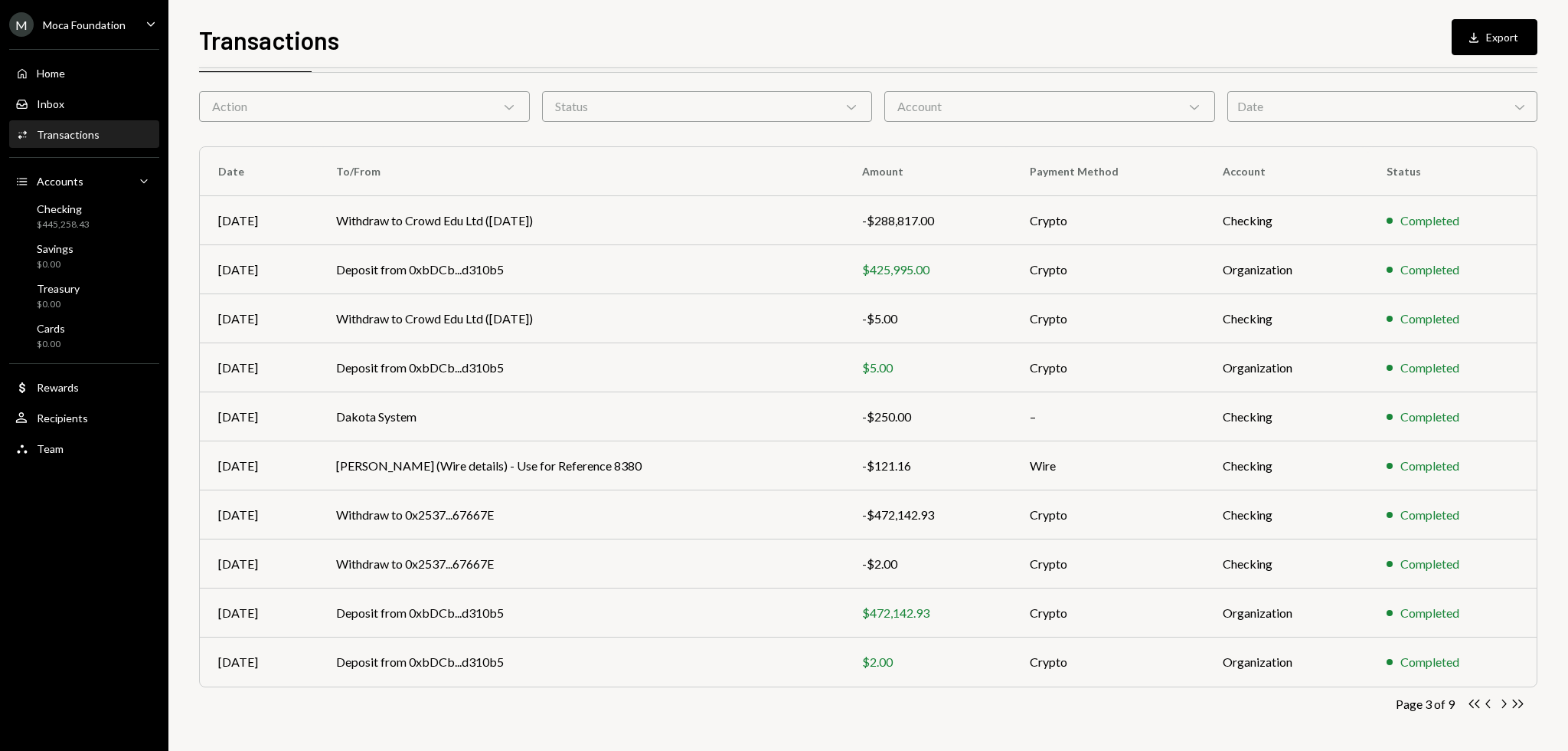
drag, startPoint x: 749, startPoint y: 709, endPoint x: 739, endPoint y: 709, distance: 10.0
drag, startPoint x: 739, startPoint y: 709, endPoint x: 694, endPoint y: 709, distance: 45.0
click at [694, 709] on div "Page 3 of 9 Double Arrow Left Chevron Left Chevron Right Double Arrow Right" at bounding box center [868, 704] width 1339 height 15
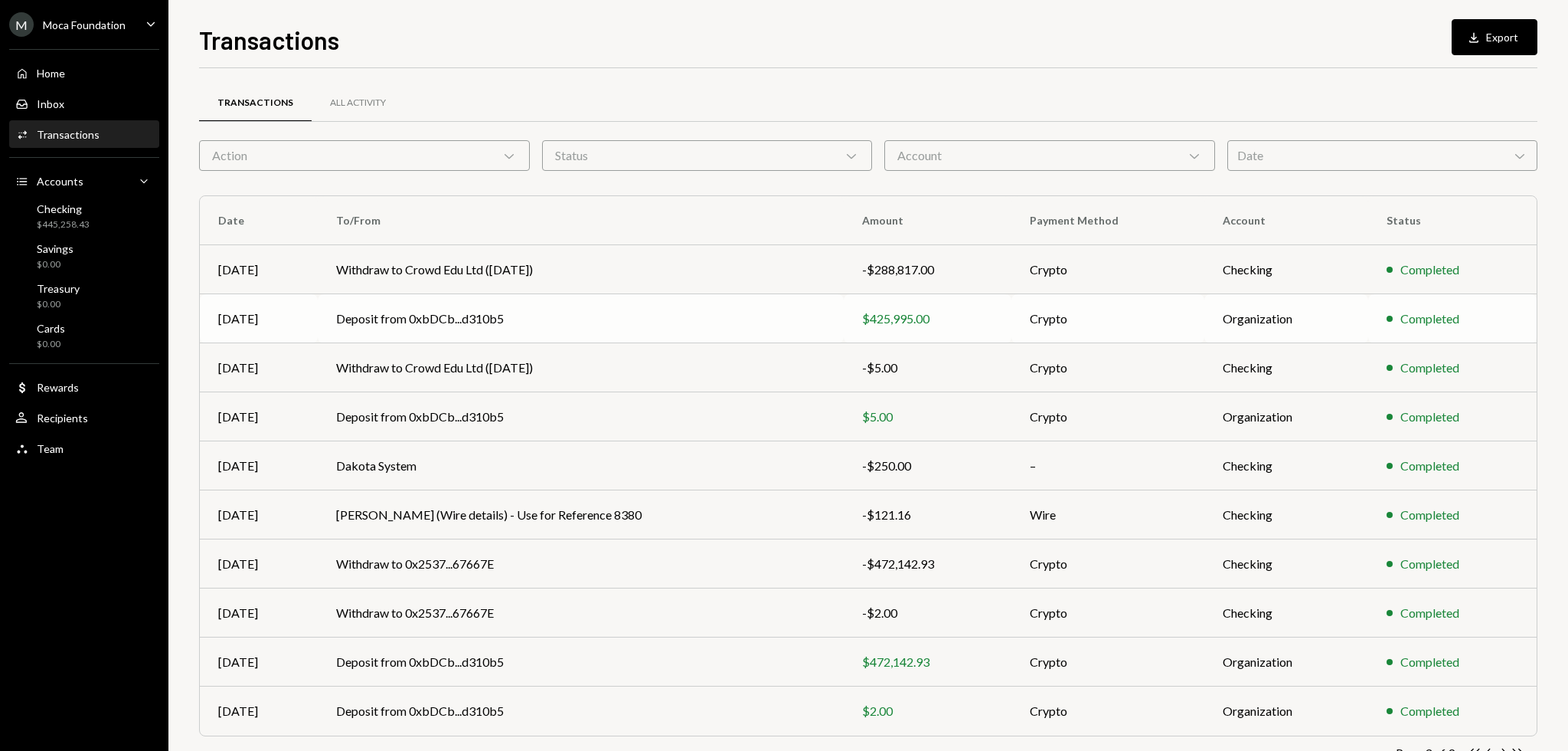
click at [494, 316] on td "Deposit from 0xbDCb...d310b5" at bounding box center [581, 319] width 527 height 49
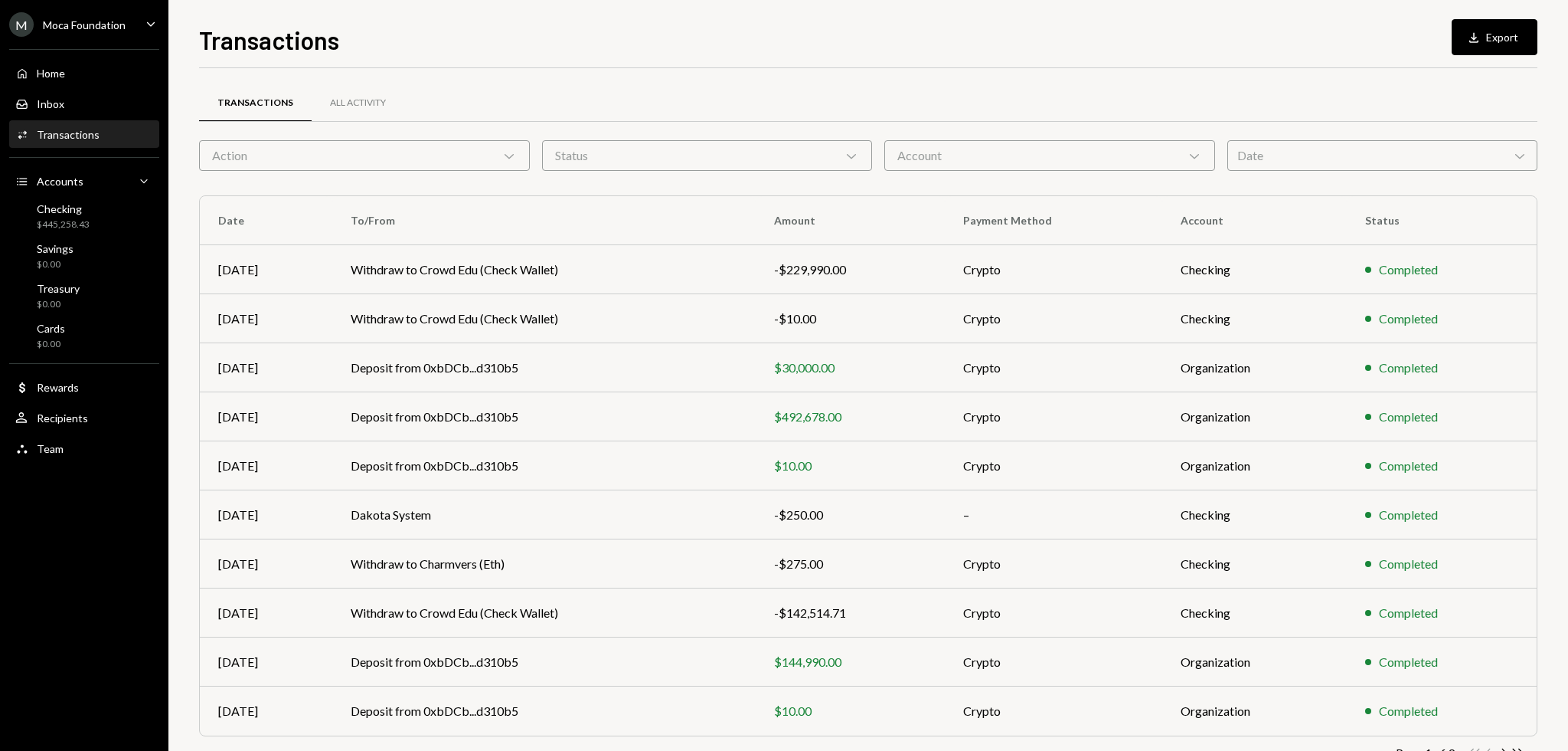
drag, startPoint x: 651, startPoint y: 87, endPoint x: 634, endPoint y: 80, distance: 18.4
drag, startPoint x: 634, startPoint y: 80, endPoint x: 582, endPoint y: 59, distance: 56.1
click at [589, 63] on div "Transactions Download Export Transactions All Activity Action Chevron Down Stat…" at bounding box center [868, 386] width 1339 height 729
click at [569, 52] on div "Transactions Download Export" at bounding box center [868, 38] width 1339 height 33
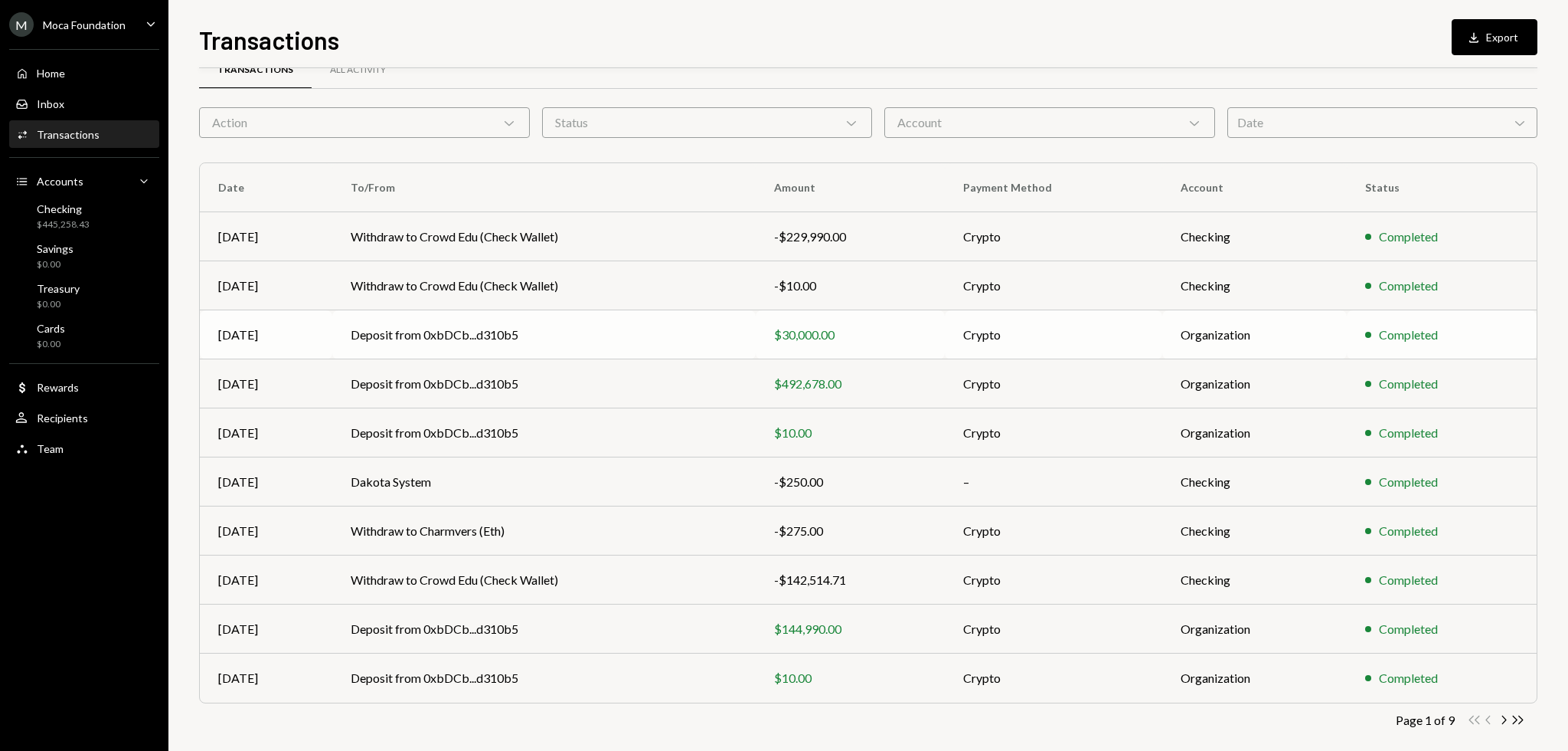
scroll to position [49, 0]
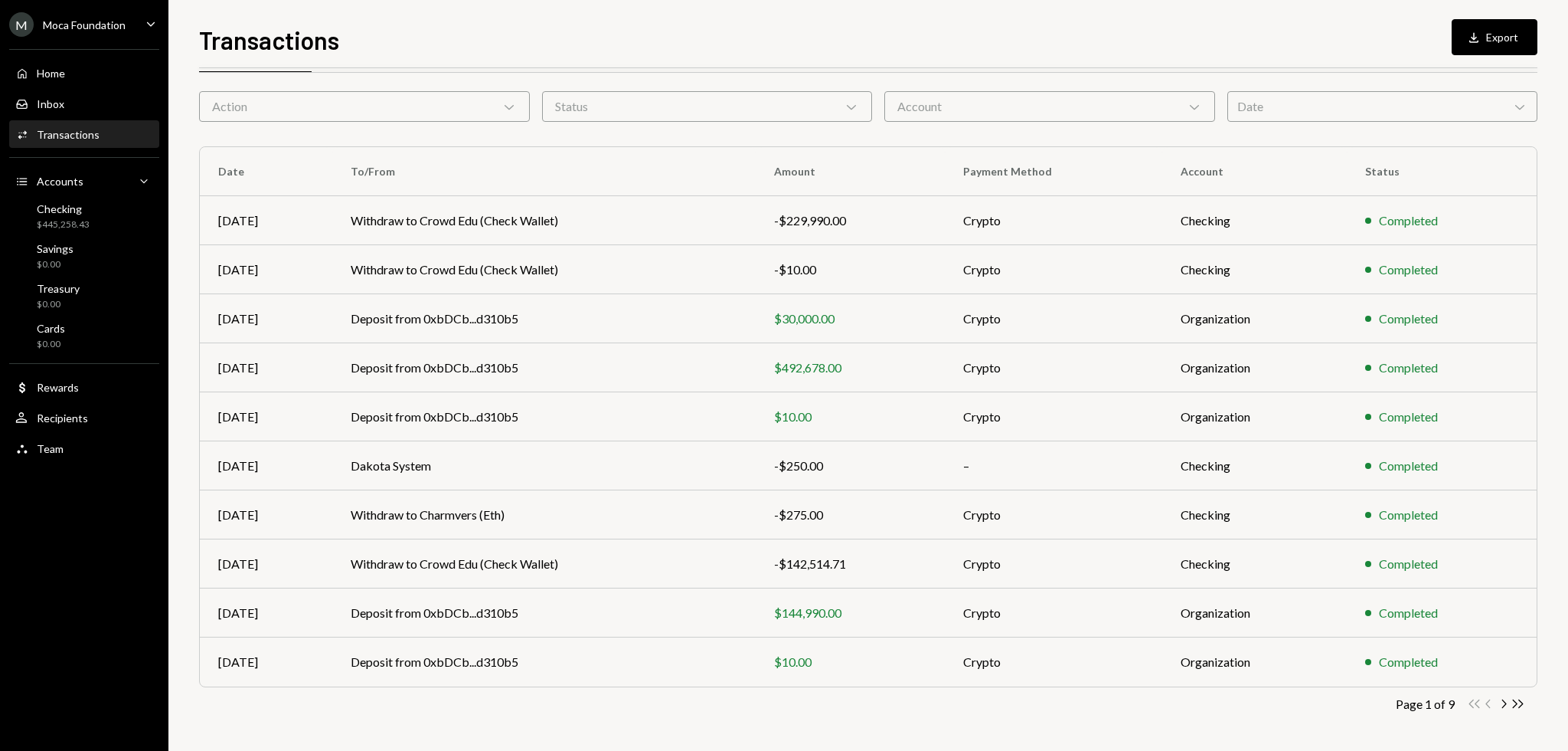
drag, startPoint x: 633, startPoint y: 696, endPoint x: 611, endPoint y: 702, distance: 22.8
drag, startPoint x: 611, startPoint y: 702, endPoint x: 585, endPoint y: 706, distance: 26.3
click at [585, 706] on div "Page 1 of 9 Double Arrow Left Chevron Left Chevron Right Double Arrow Right" at bounding box center [868, 704] width 1339 height 15
click at [583, 706] on div "Page 1 of 9 Double Arrow Left Chevron Left Chevron Right Double Arrow Right" at bounding box center [868, 704] width 1339 height 15
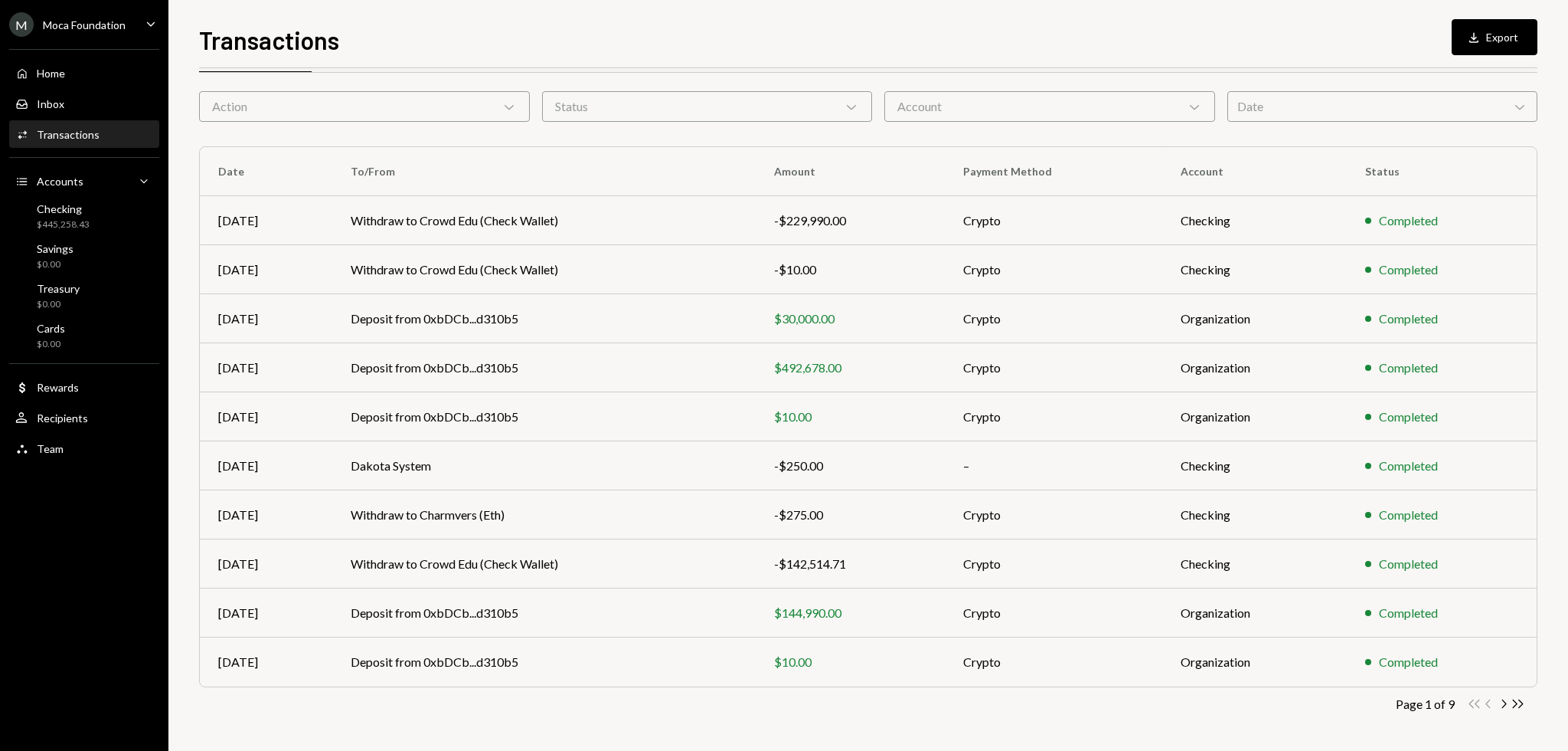
click at [583, 706] on div "Page 1 of 9 Double Arrow Left Chevron Left Chevron Right Double Arrow Right" at bounding box center [868, 704] width 1339 height 15
drag, startPoint x: 583, startPoint y: 706, endPoint x: 573, endPoint y: 706, distance: 10.0
click at [573, 706] on div "Page 1 of 9 Double Arrow Left Chevron Left Chevron Right Double Arrow Right" at bounding box center [868, 704] width 1339 height 15
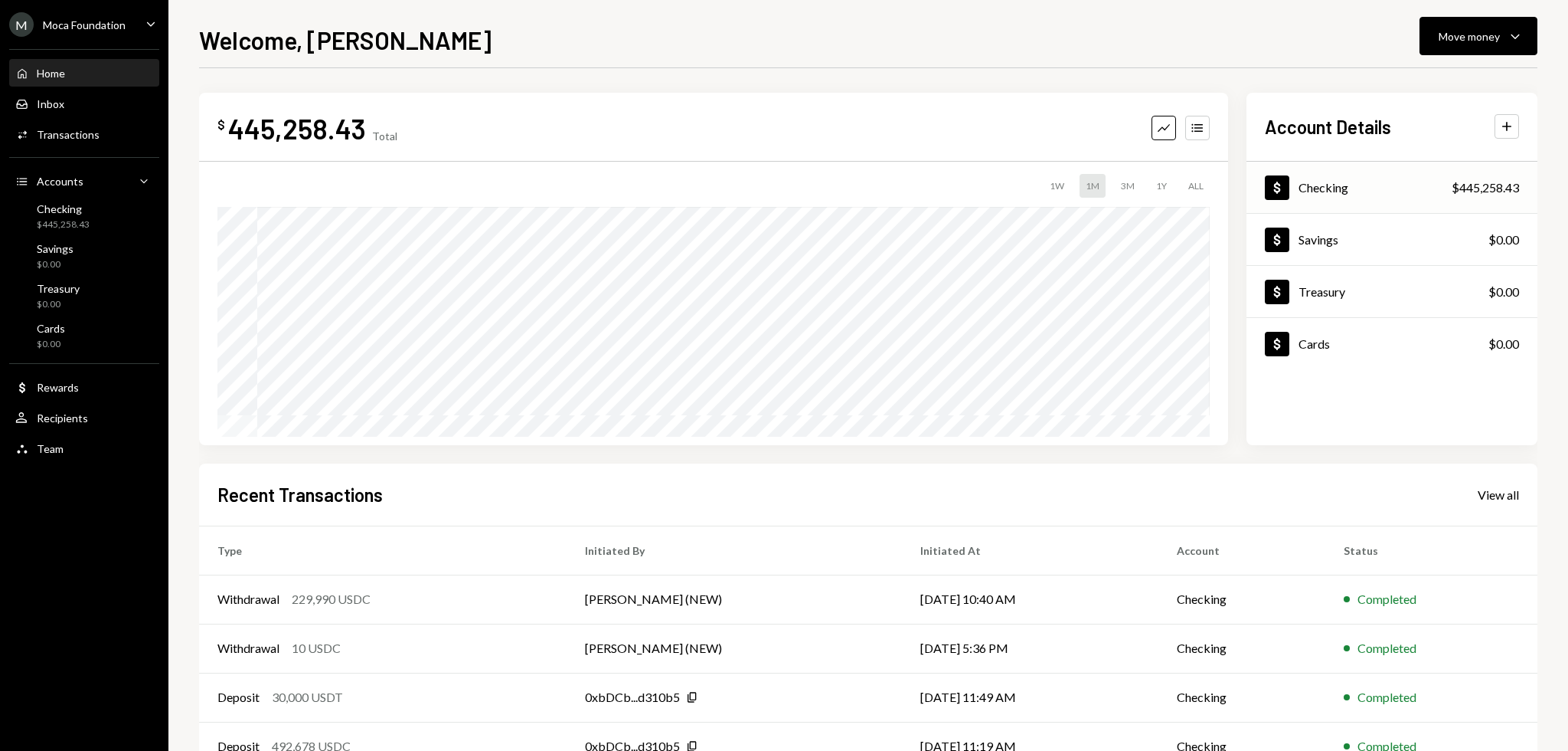
click at [1467, 188] on div "$445,258.43" at bounding box center [1485, 187] width 68 height 19
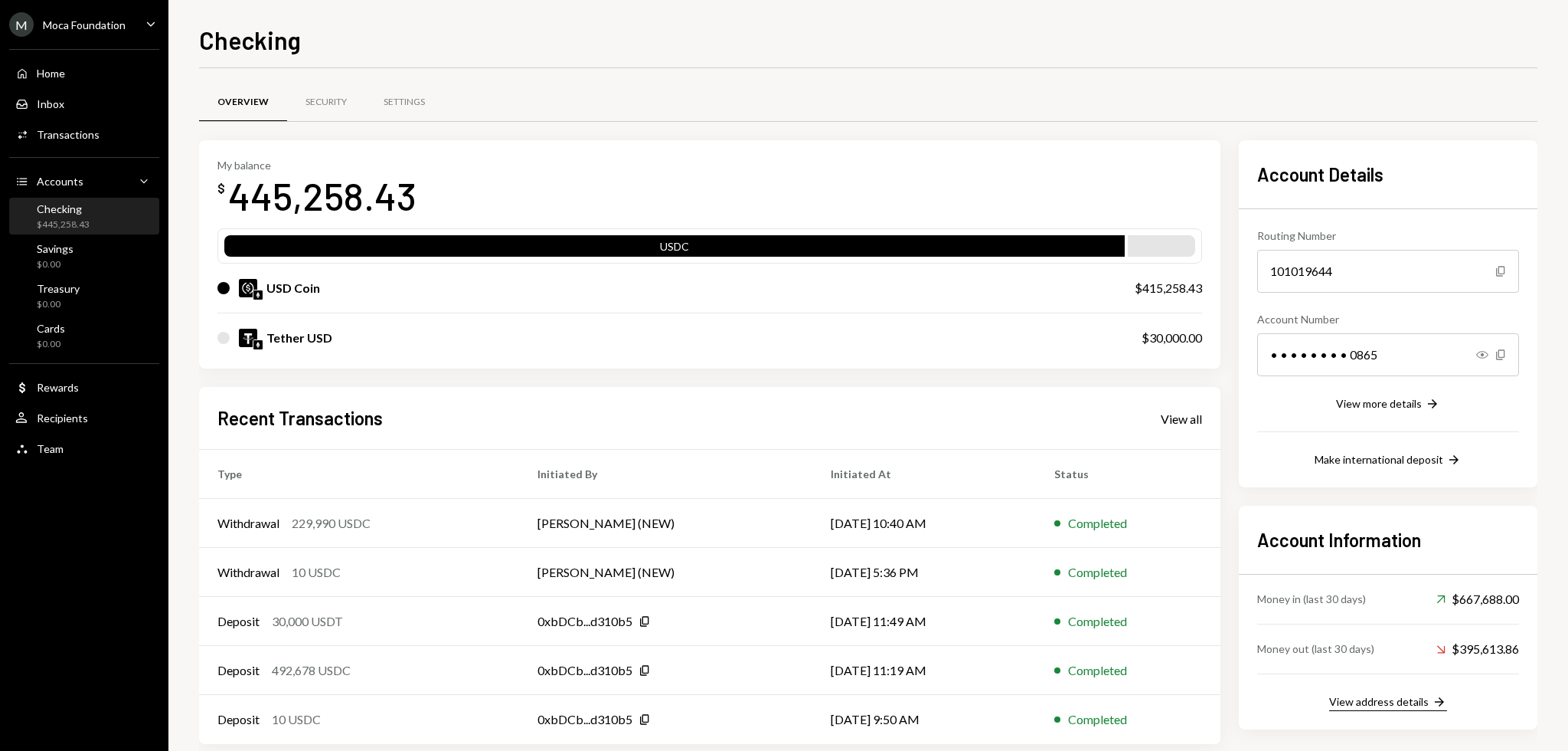
click at [1398, 698] on div "View address details" at bounding box center [1378, 701] width 99 height 13
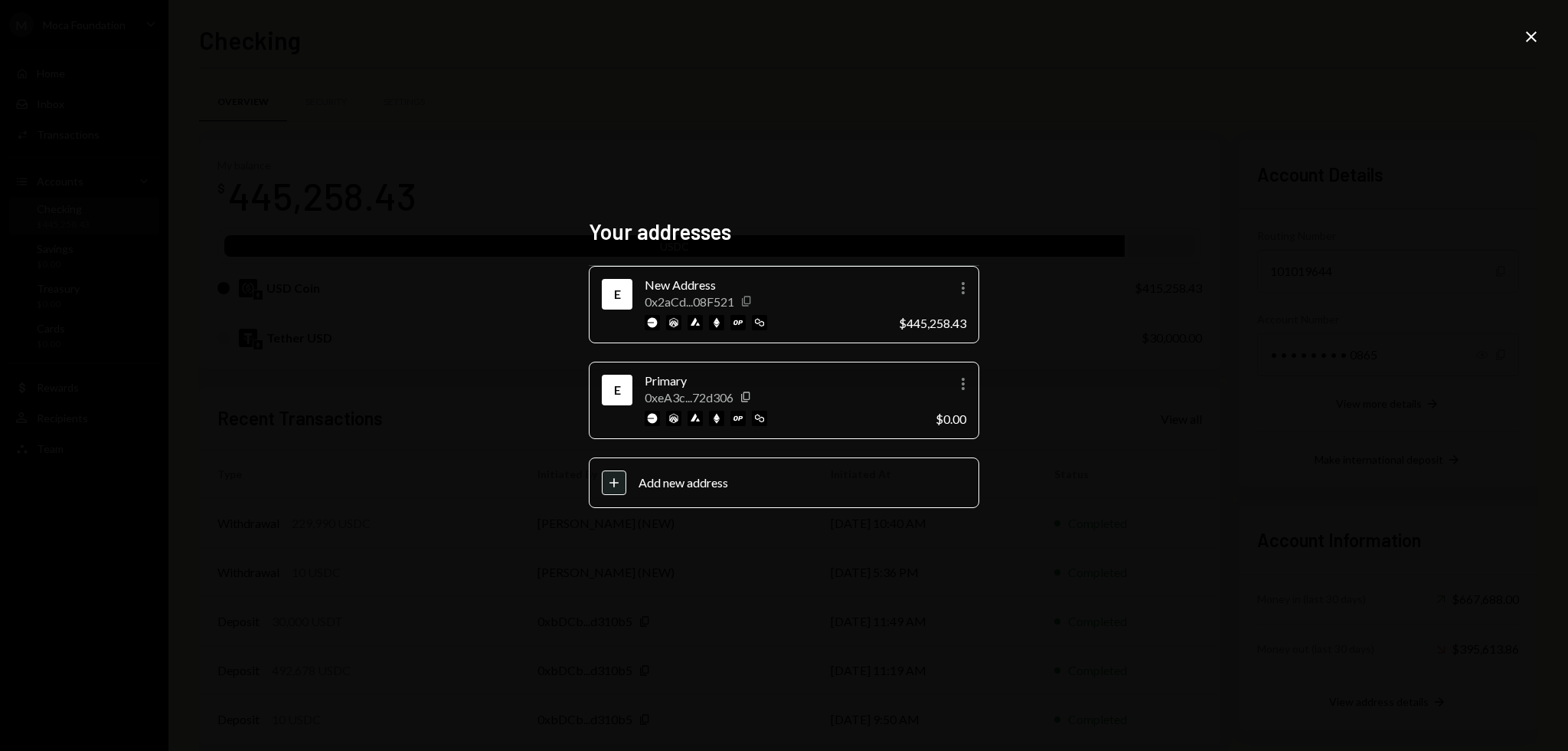
click at [751, 302] on icon "Copy" at bounding box center [747, 301] width 12 height 12
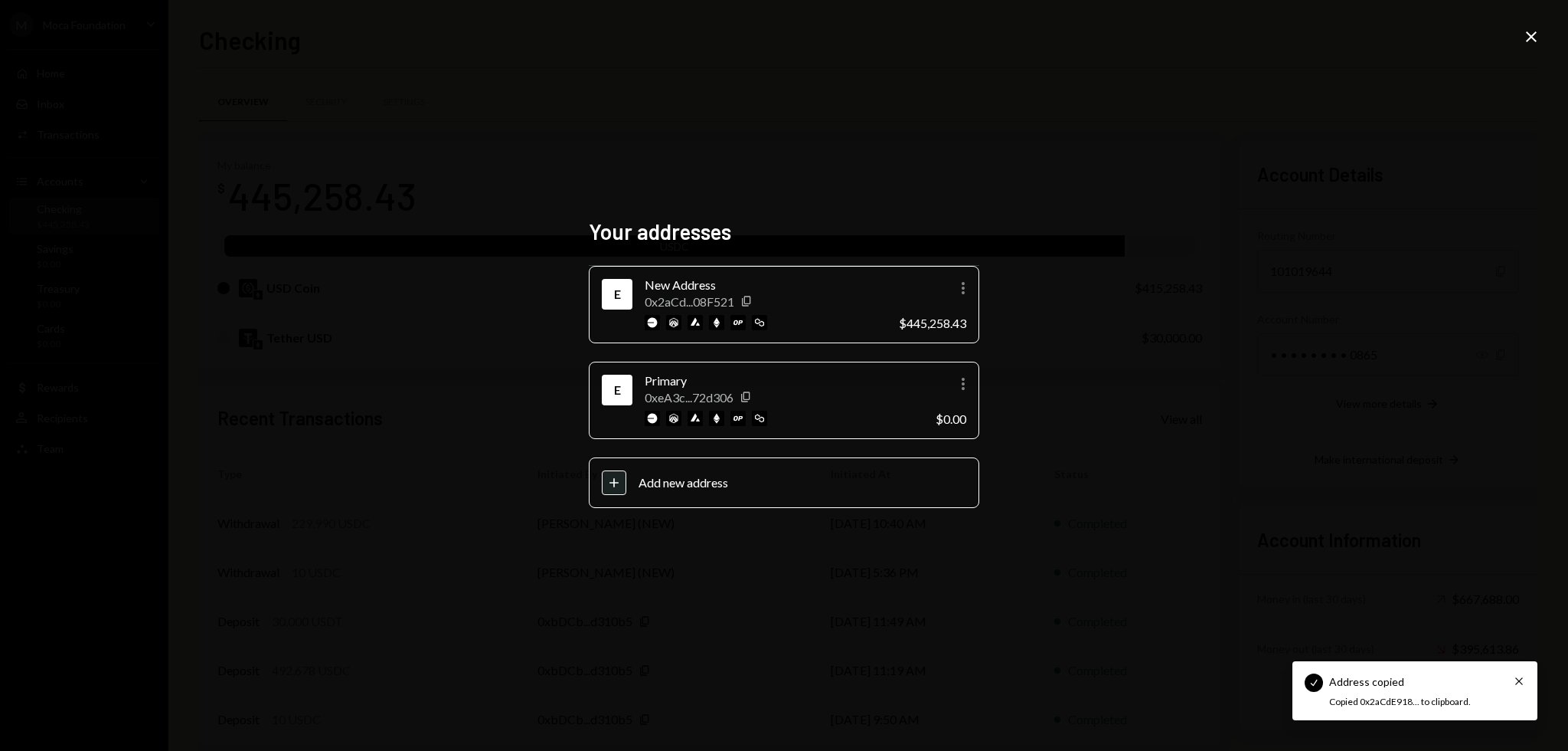
click at [883, 209] on div "Your addresses E New Address 0x2aCd...08F521 Copy More $445,258.43 E Primary 0x…" at bounding box center [784, 375] width 427 height 351
click at [1243, 95] on div "Your addresses E New Address 0x2aCd...08F521 Copy More $445,258.43 E Primary 0x…" at bounding box center [784, 375] width 1568 height 751
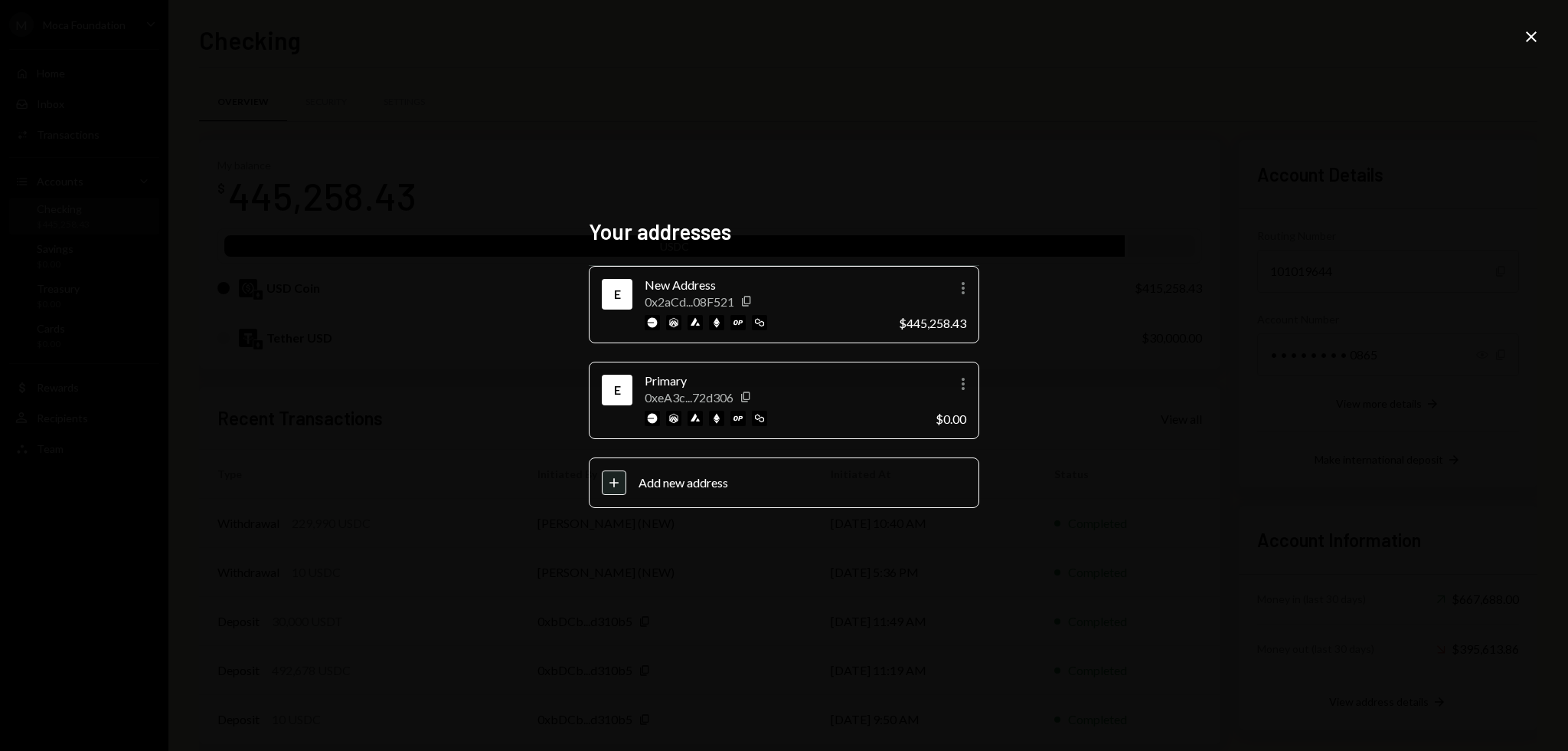
click at [1539, 24] on div "Your addresses E New Address 0x2aCd...08F521 Copy More $445,258.43 E Primary 0x…" at bounding box center [784, 375] width 1568 height 751
click at [1535, 32] on icon at bounding box center [1531, 36] width 11 height 11
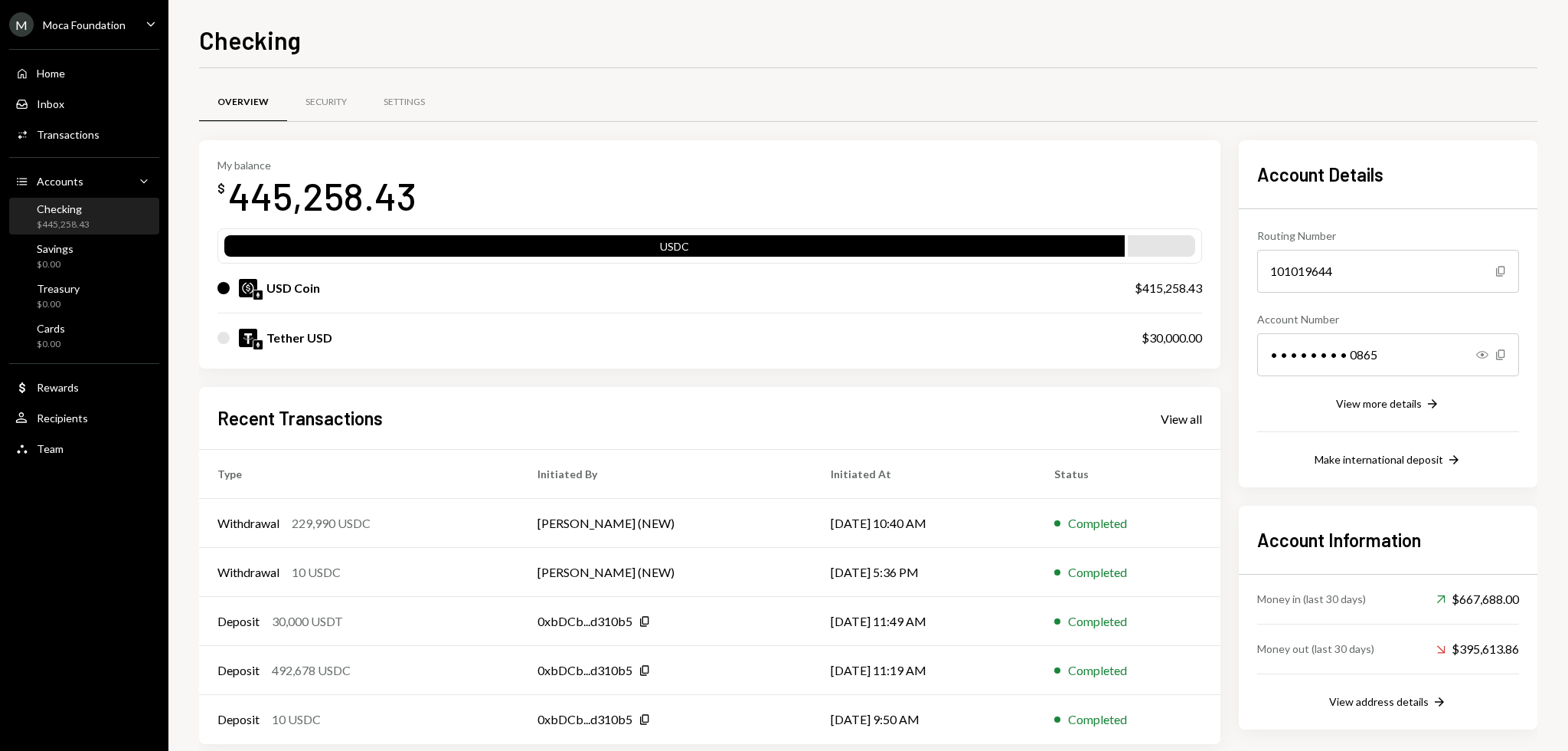
drag, startPoint x: 700, startPoint y: 30, endPoint x: 630, endPoint y: 26, distance: 70.1
click at [631, 26] on div "Checking" at bounding box center [868, 38] width 1339 height 33
drag, startPoint x: 624, startPoint y: 26, endPoint x: 585, endPoint y: 26, distance: 39.0
drag, startPoint x: 585, startPoint y: 26, endPoint x: 528, endPoint y: 25, distance: 57.0
click at [545, 26] on div "Checking" at bounding box center [868, 38] width 1339 height 33
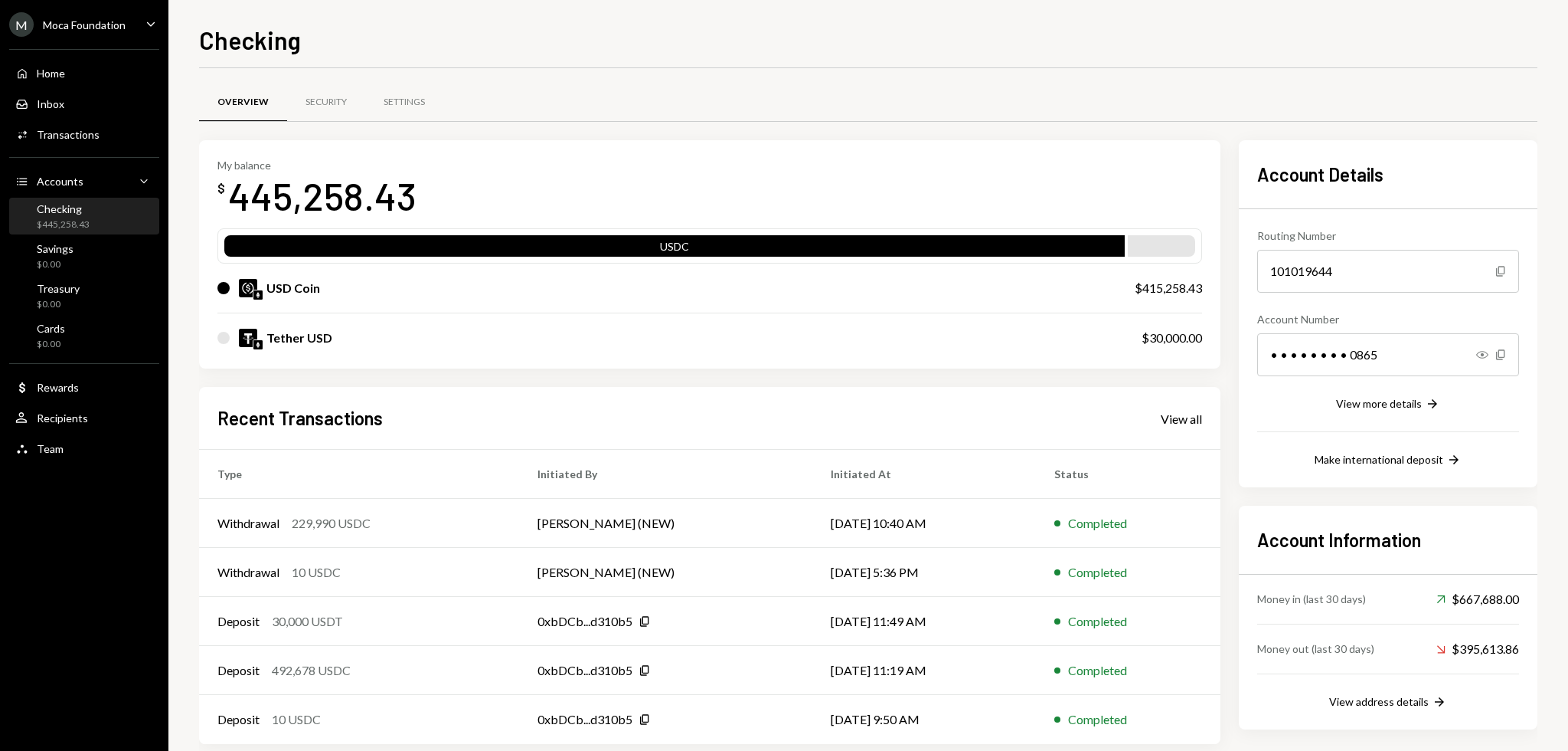
drag, startPoint x: 500, startPoint y: 24, endPoint x: 479, endPoint y: 23, distance: 21.0
click at [494, 24] on div "Checking" at bounding box center [868, 38] width 1339 height 33
click at [478, 23] on div "Checking" at bounding box center [868, 38] width 1339 height 33
drag, startPoint x: 544, startPoint y: 34, endPoint x: 523, endPoint y: 33, distance: 21.0
click at [523, 33] on div "Checking" at bounding box center [868, 38] width 1339 height 33
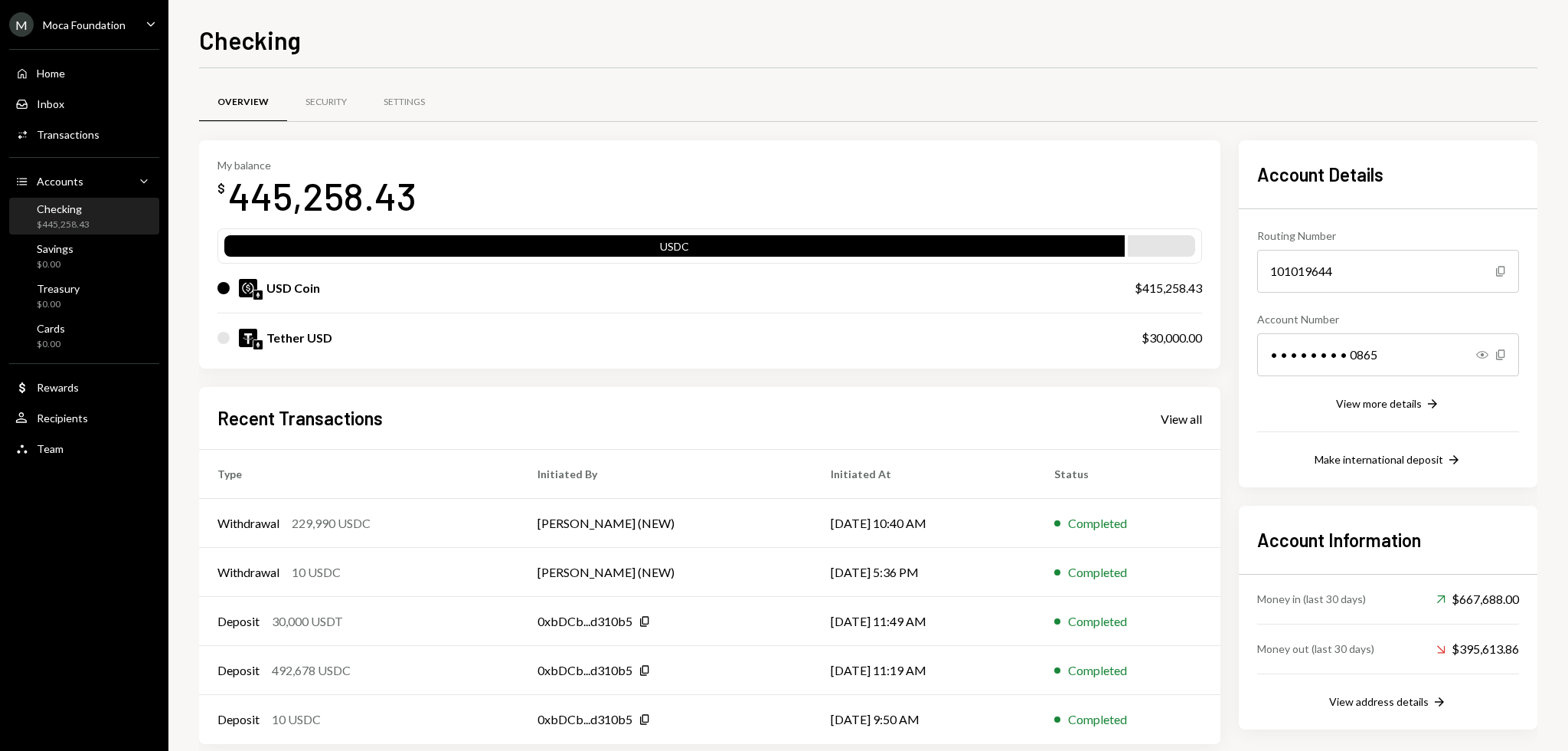
drag, startPoint x: 518, startPoint y: 33, endPoint x: 495, endPoint y: 32, distance: 23.0
click at [493, 32] on div "Checking" at bounding box center [868, 38] width 1339 height 33
drag, startPoint x: 461, startPoint y: 32, endPoint x: 448, endPoint y: 32, distance: 13.0
click at [448, 32] on div "Checking" at bounding box center [868, 38] width 1339 height 33
drag, startPoint x: 442, startPoint y: 32, endPoint x: 431, endPoint y: 32, distance: 11.0
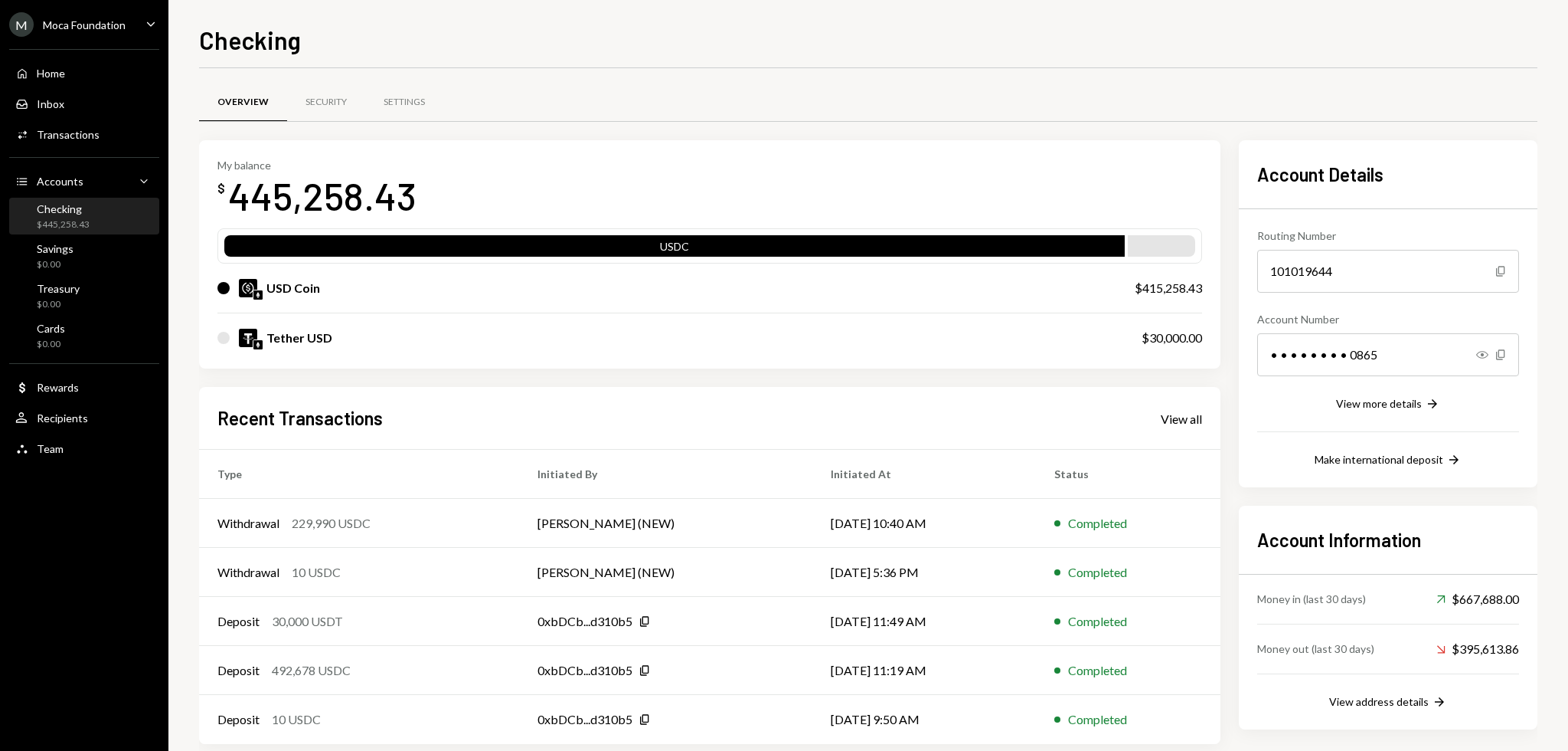
click at [431, 32] on div "Checking" at bounding box center [868, 38] width 1339 height 33
drag, startPoint x: 537, startPoint y: 24, endPoint x: 523, endPoint y: 26, distance: 14.1
click at [523, 26] on div "Checking" at bounding box center [868, 38] width 1339 height 33
drag, startPoint x: 523, startPoint y: 26, endPoint x: 503, endPoint y: 25, distance: 20.0
drag, startPoint x: 503, startPoint y: 25, endPoint x: 480, endPoint y: 24, distance: 23.0
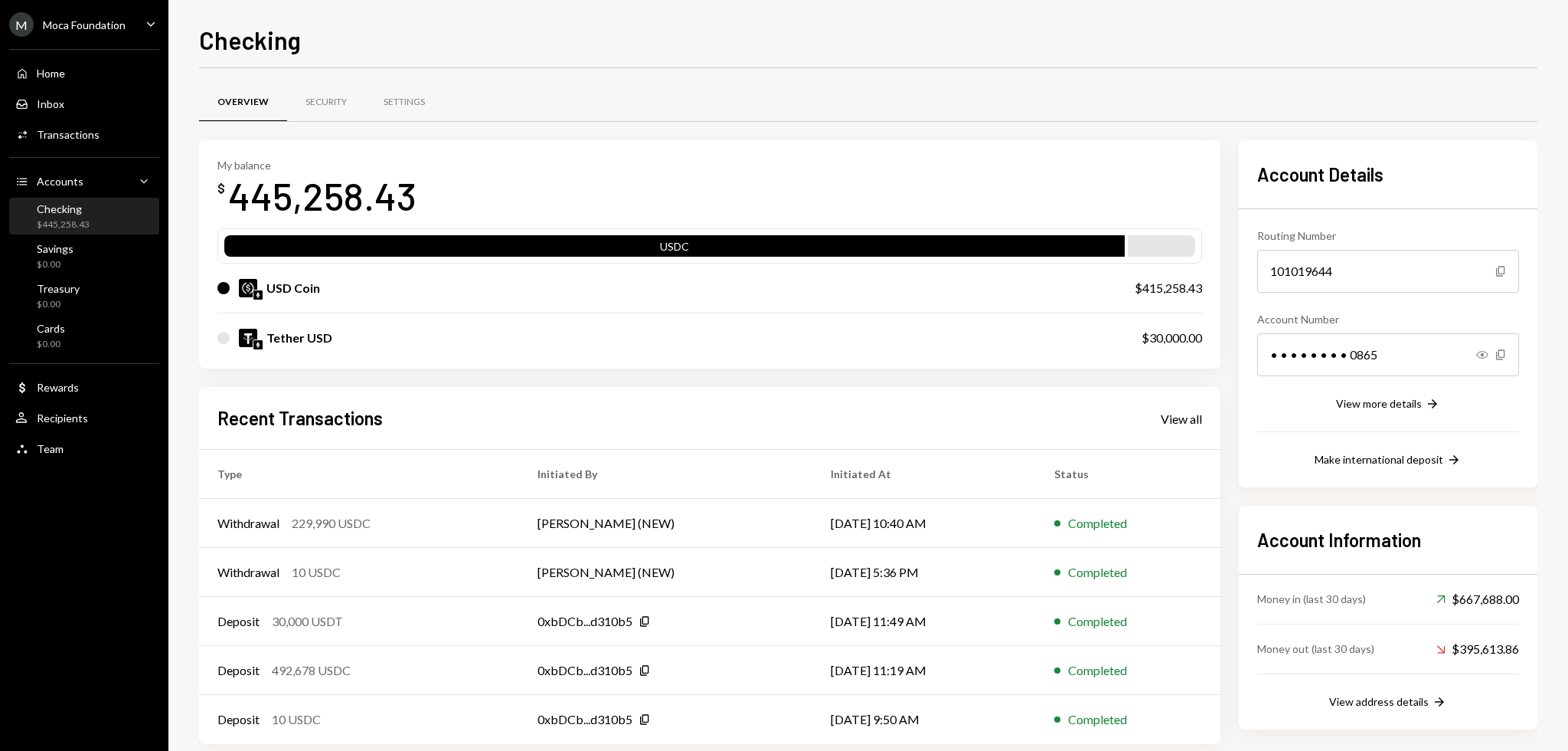
click at [489, 24] on div "Checking" at bounding box center [868, 38] width 1339 height 33
drag, startPoint x: 480, startPoint y: 24, endPoint x: 461, endPoint y: 24, distance: 19.0
click at [463, 24] on div "Checking" at bounding box center [868, 38] width 1339 height 33
click at [436, 23] on div "Checking" at bounding box center [868, 38] width 1339 height 33
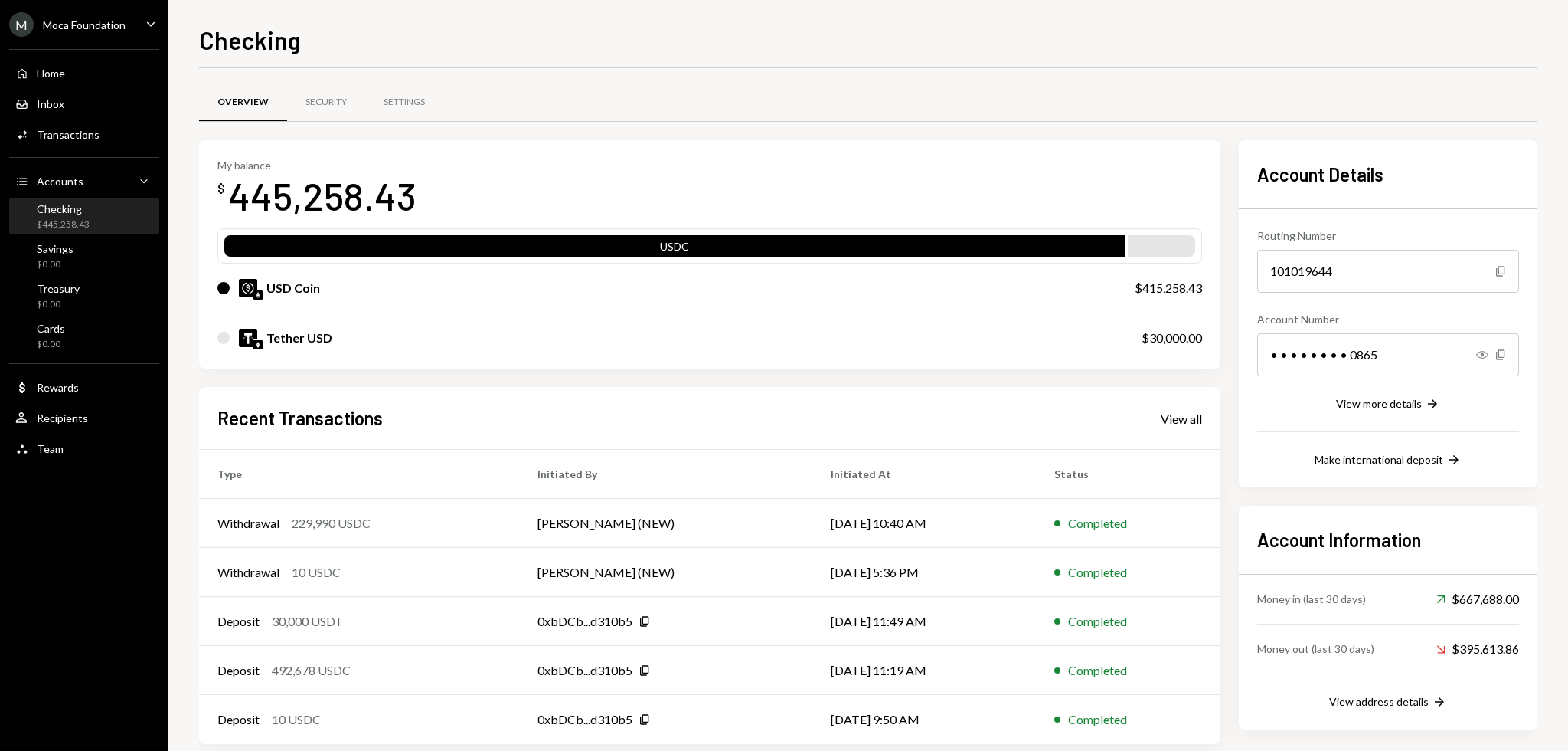
drag, startPoint x: 704, startPoint y: 38, endPoint x: 690, endPoint y: 35, distance: 14.3
click at [690, 35] on div "Checking" at bounding box center [868, 38] width 1339 height 33
click at [683, 17] on div "Checking Overview Security Settings My balance $ 445,258.43 USDC USD Coin $415,…" at bounding box center [868, 375] width 1400 height 751
click at [679, 17] on div "Checking Overview Security Settings My balance $ 445,258.43 USDC USD Coin $415,…" at bounding box center [868, 375] width 1400 height 751
drag, startPoint x: 679, startPoint y: 17, endPoint x: 672, endPoint y: 18, distance: 7.1
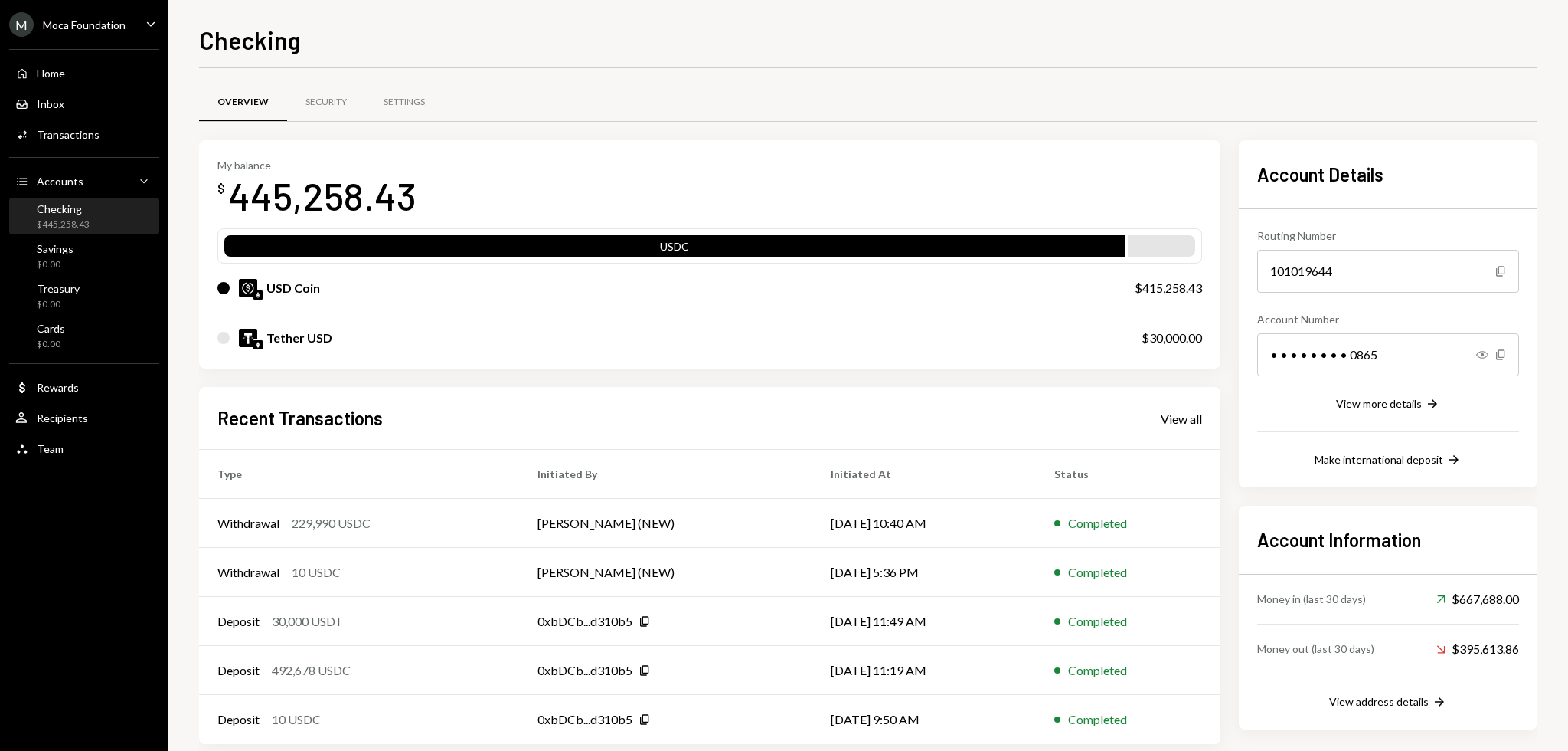
drag, startPoint x: 672, startPoint y: 18, endPoint x: 639, endPoint y: 12, distance: 33.5
click at [641, 13] on div "Checking Overview Security Settings My balance $ 445,258.43 USDC USD Coin $415,…" at bounding box center [868, 375] width 1400 height 751
click at [606, 13] on div "Checking Overview Security Settings My balance $ 445,258.43 USDC USD Coin $415,…" at bounding box center [868, 375] width 1400 height 751
drag, startPoint x: 592, startPoint y: 13, endPoint x: 554, endPoint y: 23, distance: 39.3
click at [568, 19] on div "Checking Overview Security Settings My balance $ 445,258.43 USDC USD Coin $415,…" at bounding box center [868, 375] width 1400 height 751
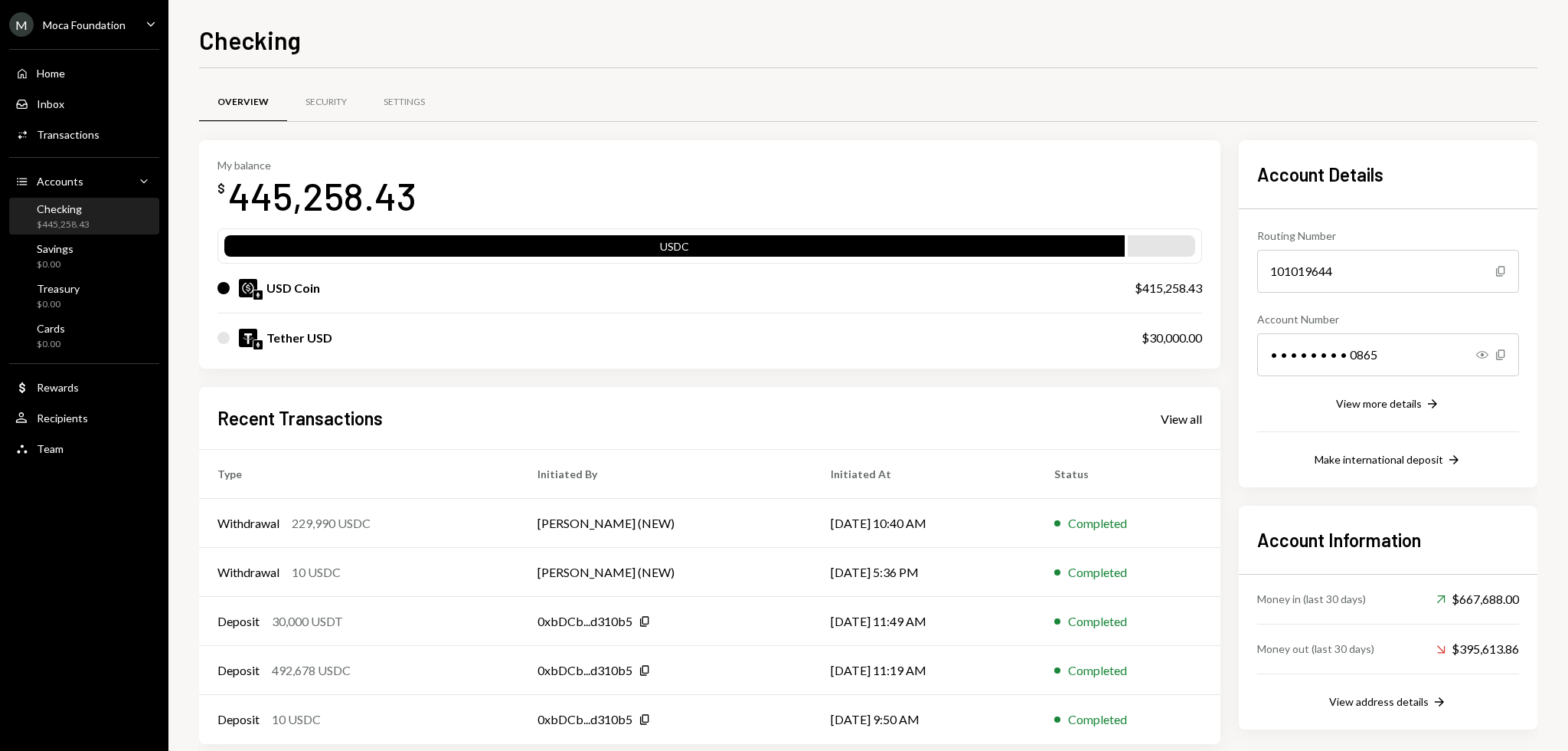
click at [551, 23] on div "Checking" at bounding box center [868, 38] width 1339 height 33
drag, startPoint x: 518, startPoint y: 26, endPoint x: 498, endPoint y: 23, distance: 20.2
click at [498, 23] on div "Checking" at bounding box center [868, 38] width 1339 height 33
drag, startPoint x: 494, startPoint y: 23, endPoint x: 507, endPoint y: 26, distance: 13.3
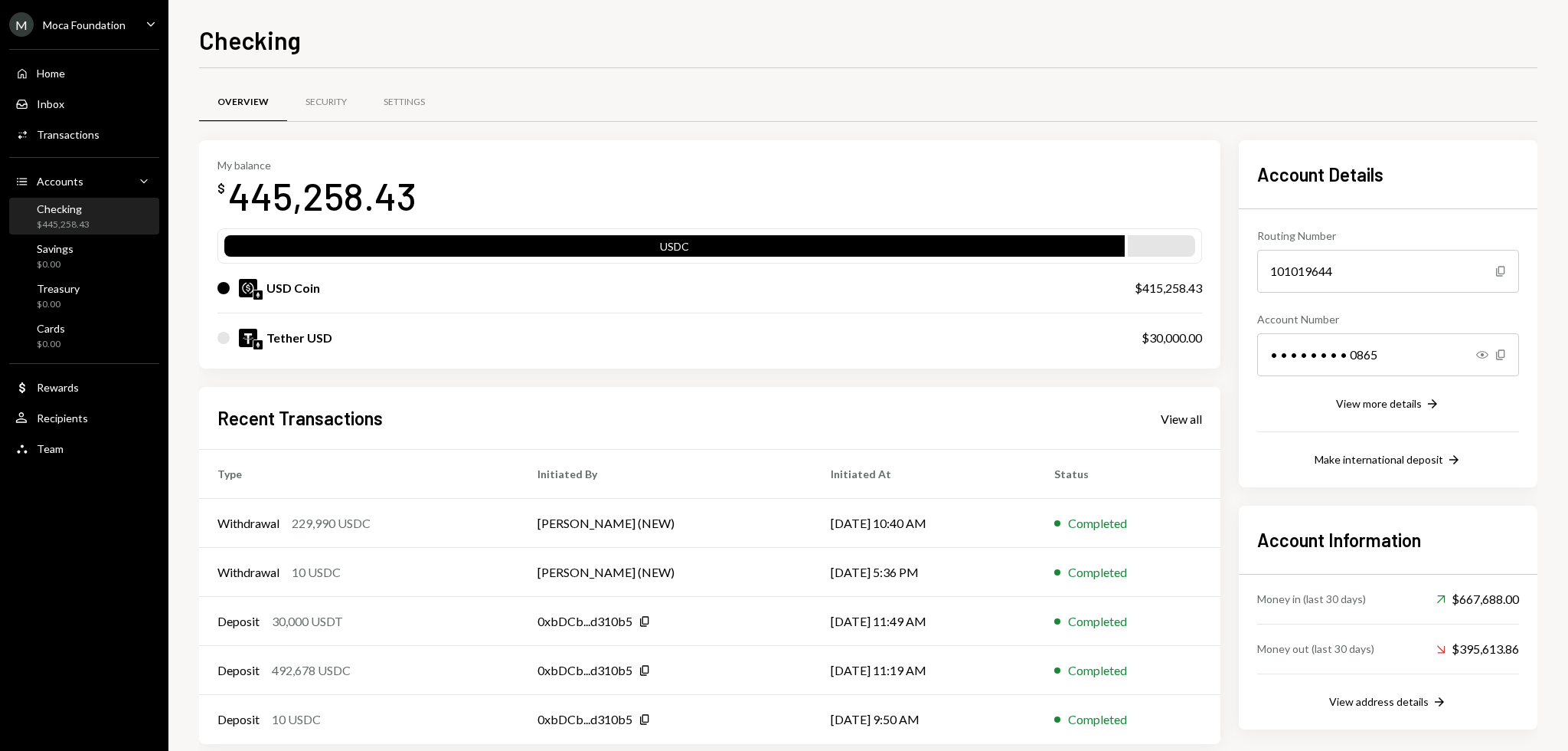
click at [494, 23] on div "Checking" at bounding box center [868, 38] width 1339 height 33
drag, startPoint x: 505, startPoint y: 30, endPoint x: 479, endPoint y: 31, distance: 26.0
click at [479, 31] on div "Checking" at bounding box center [868, 38] width 1339 height 33
drag, startPoint x: 479, startPoint y: 31, endPoint x: 460, endPoint y: 31, distance: 19.0
drag, startPoint x: 460, startPoint y: 31, endPoint x: 405, endPoint y: 30, distance: 55.0
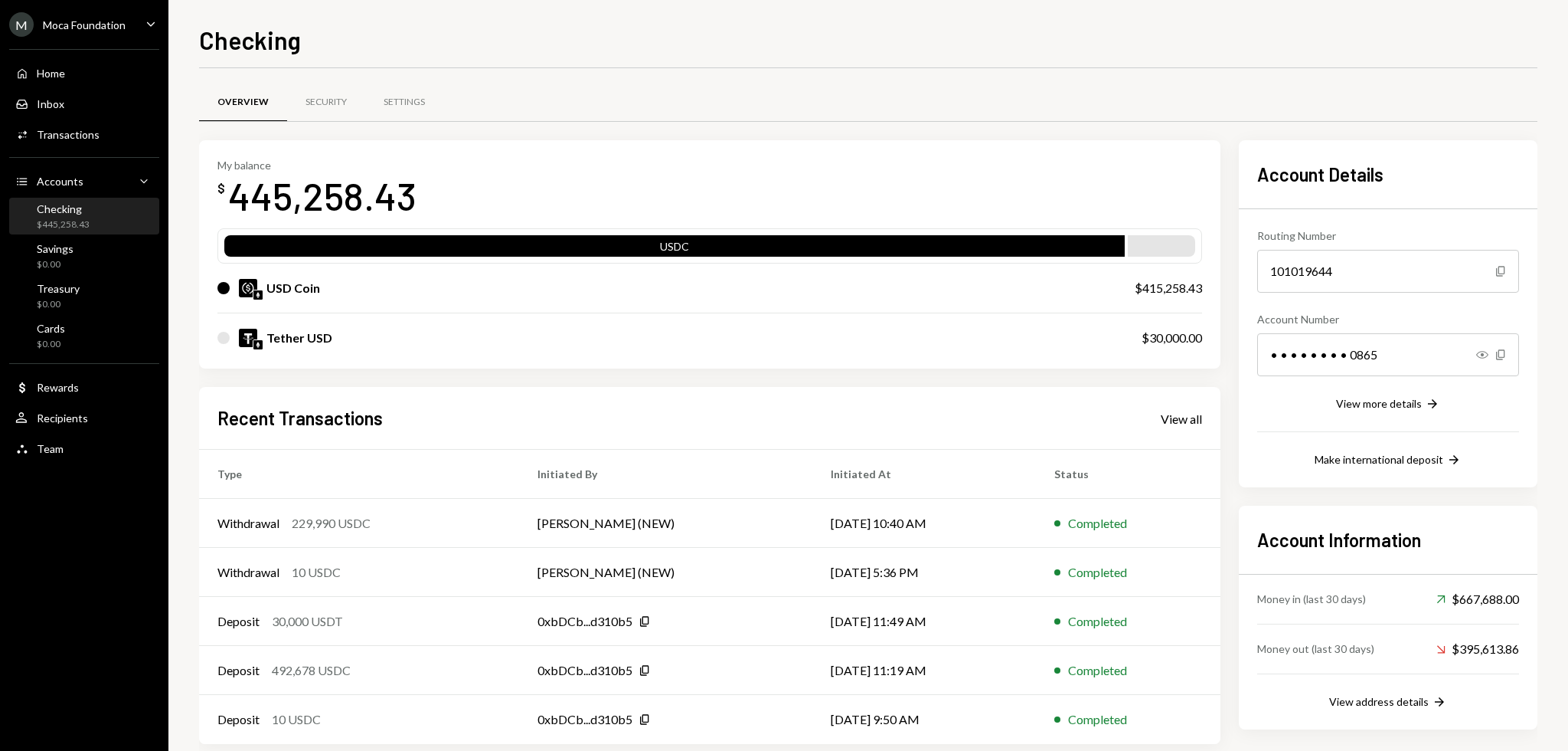
click at [406, 30] on div "Checking" at bounding box center [868, 38] width 1339 height 33
drag, startPoint x: 397, startPoint y: 30, endPoint x: 386, endPoint y: 30, distance: 11.0
click at [386, 30] on div "Checking" at bounding box center [868, 38] width 1339 height 33
click at [377, 30] on div "Checking" at bounding box center [868, 38] width 1339 height 33
drag, startPoint x: 495, startPoint y: 23, endPoint x: 466, endPoint y: 23, distance: 29.0
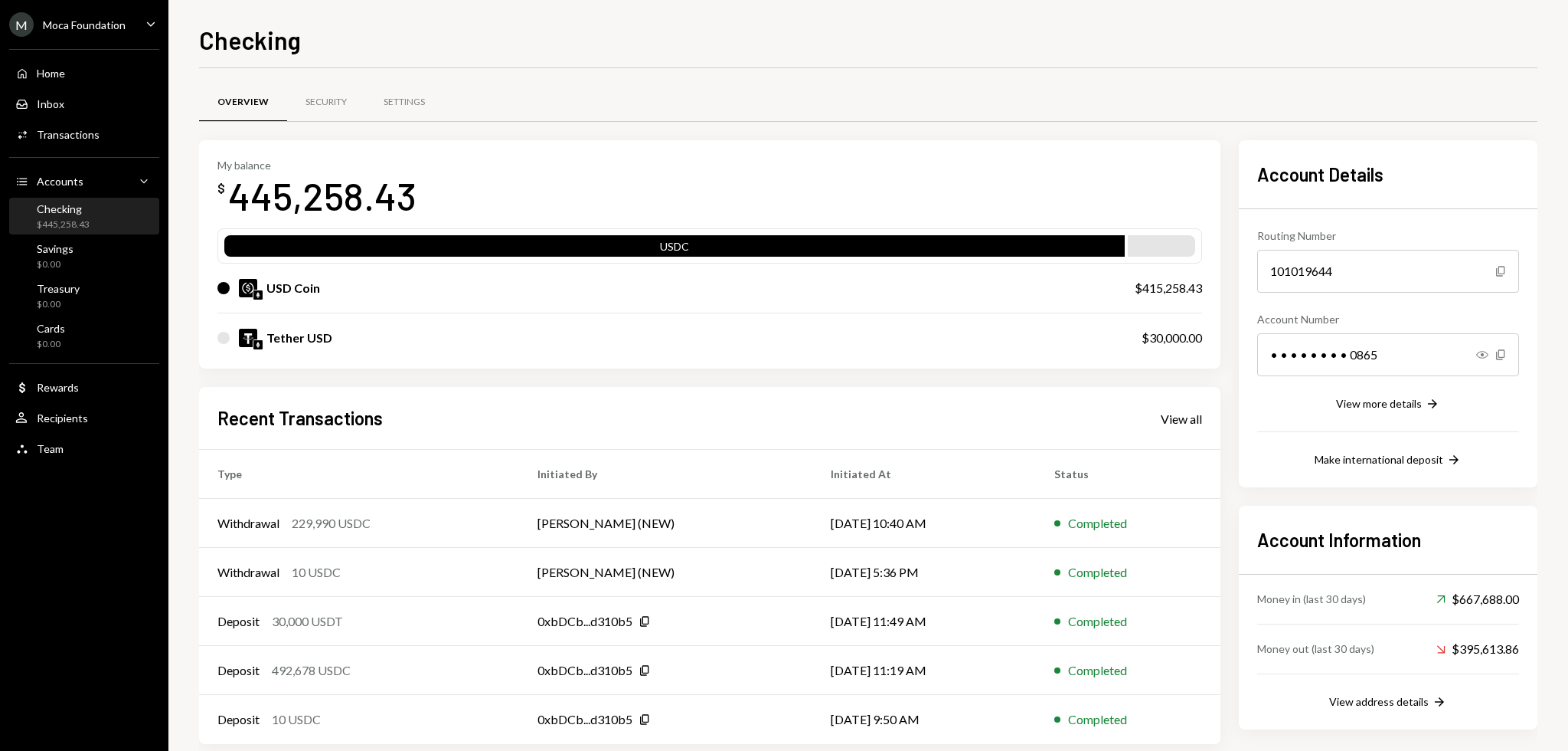
click at [466, 23] on div "Checking" at bounding box center [868, 38] width 1339 height 33
click at [465, 23] on div "Checking" at bounding box center [868, 38] width 1339 height 33
click at [464, 23] on div "Checking" at bounding box center [868, 38] width 1339 height 33
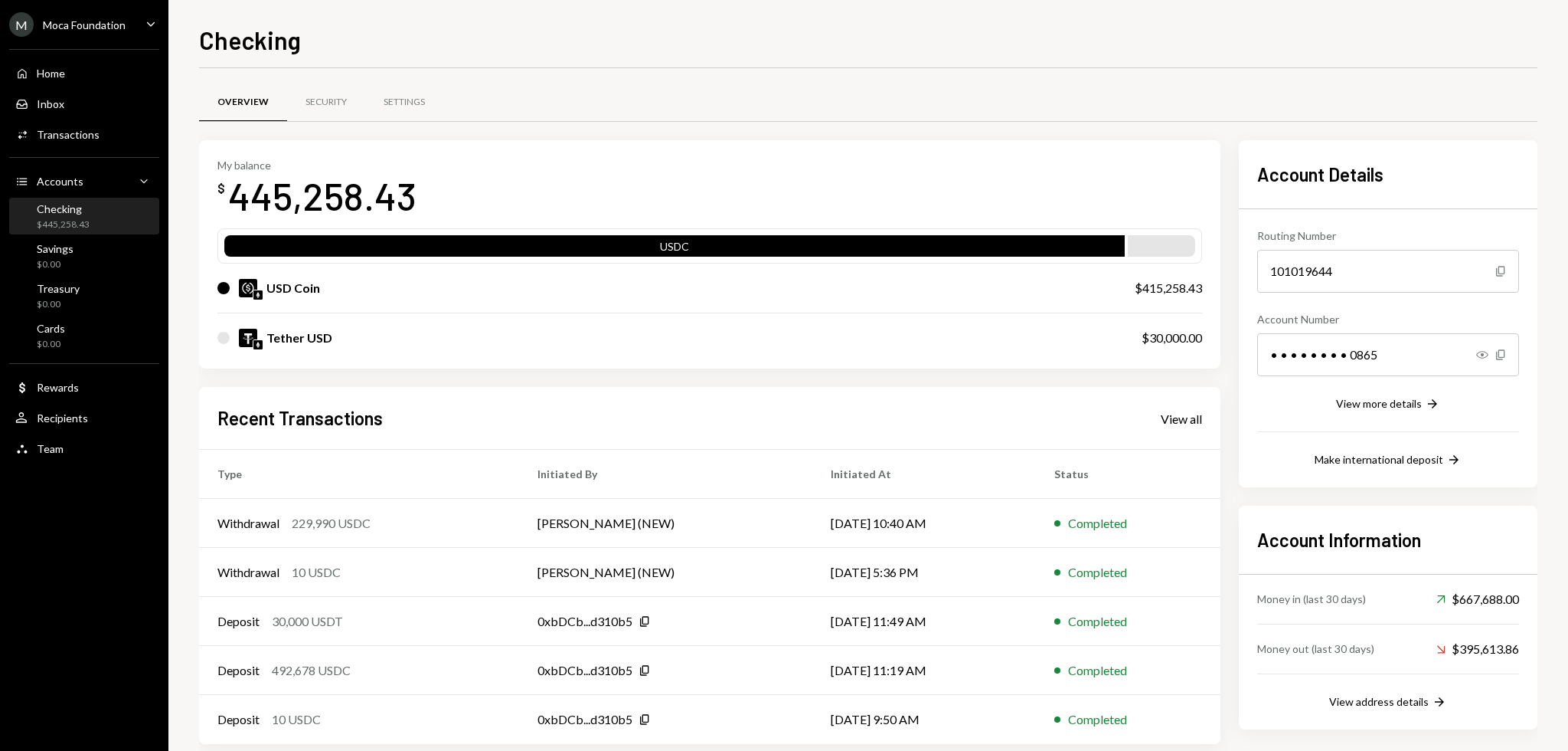
click at [464, 23] on div "Checking" at bounding box center [868, 38] width 1339 height 33
click at [593, 26] on div "Checking" at bounding box center [868, 38] width 1339 height 33
drag, startPoint x: 593, startPoint y: 26, endPoint x: 582, endPoint y: 26, distance: 11.0
click at [582, 26] on div "Checking" at bounding box center [868, 38] width 1339 height 33
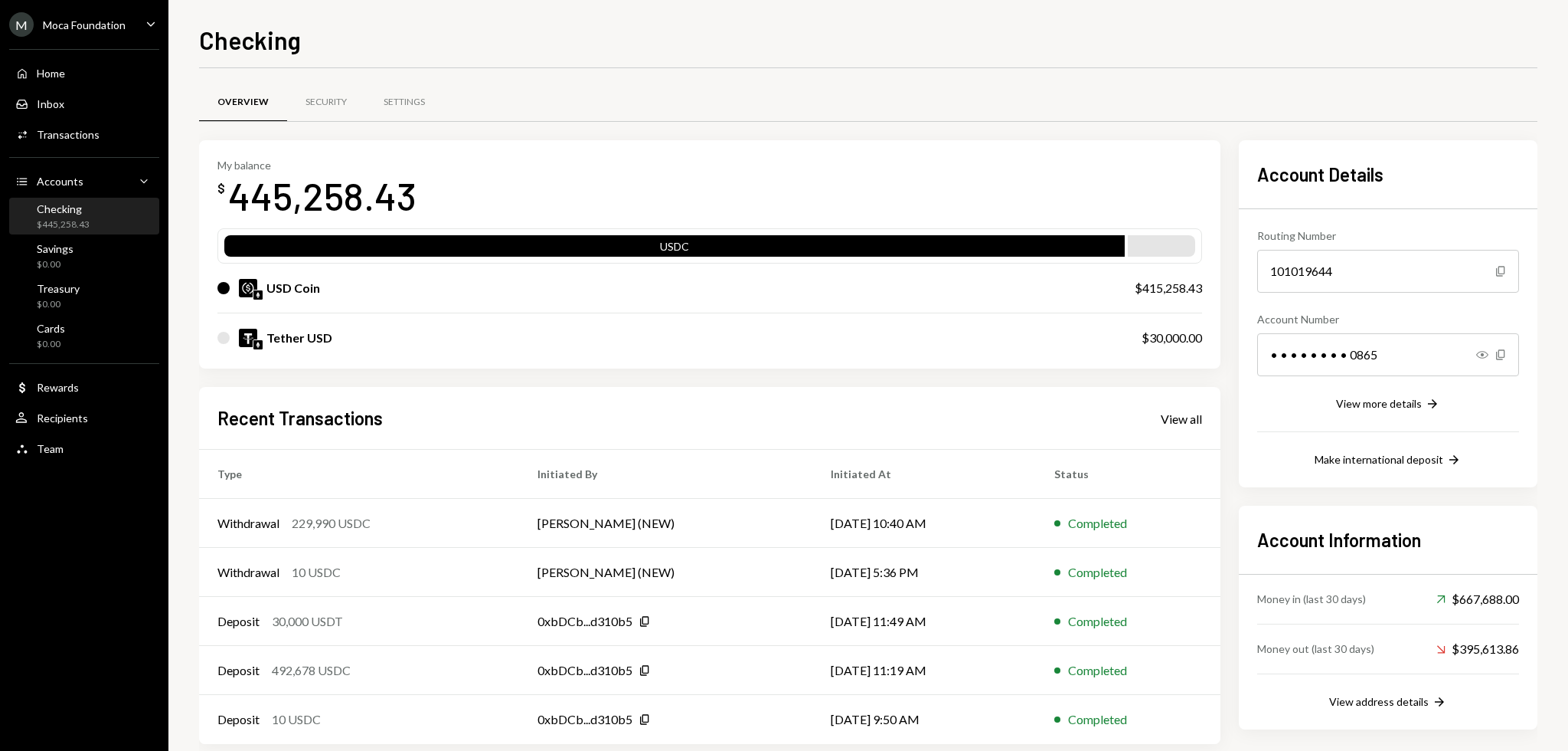
click at [581, 26] on div "Checking" at bounding box center [868, 38] width 1339 height 33
click at [641, 48] on div "Checking" at bounding box center [868, 38] width 1339 height 33
drag, startPoint x: 635, startPoint y: 48, endPoint x: 621, endPoint y: 46, distance: 14.1
click at [621, 46] on div "Checking" at bounding box center [868, 38] width 1339 height 33
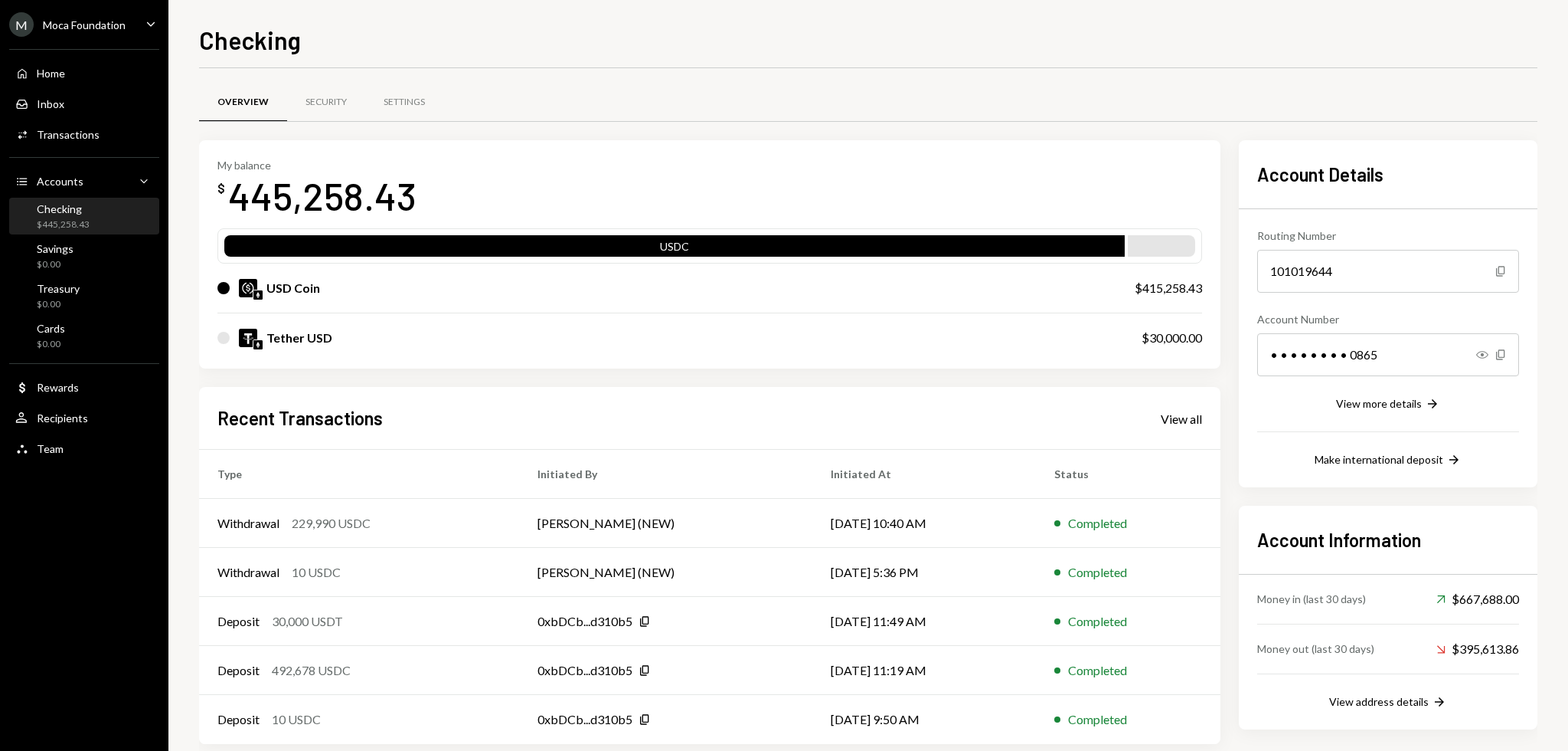
drag, startPoint x: 617, startPoint y: 45, endPoint x: 601, endPoint y: 37, distance: 17.9
click at [601, 37] on div "Checking" at bounding box center [868, 38] width 1339 height 33
click at [596, 36] on div "Checking" at bounding box center [868, 38] width 1339 height 33
click at [592, 34] on div "Checking" at bounding box center [868, 38] width 1339 height 33
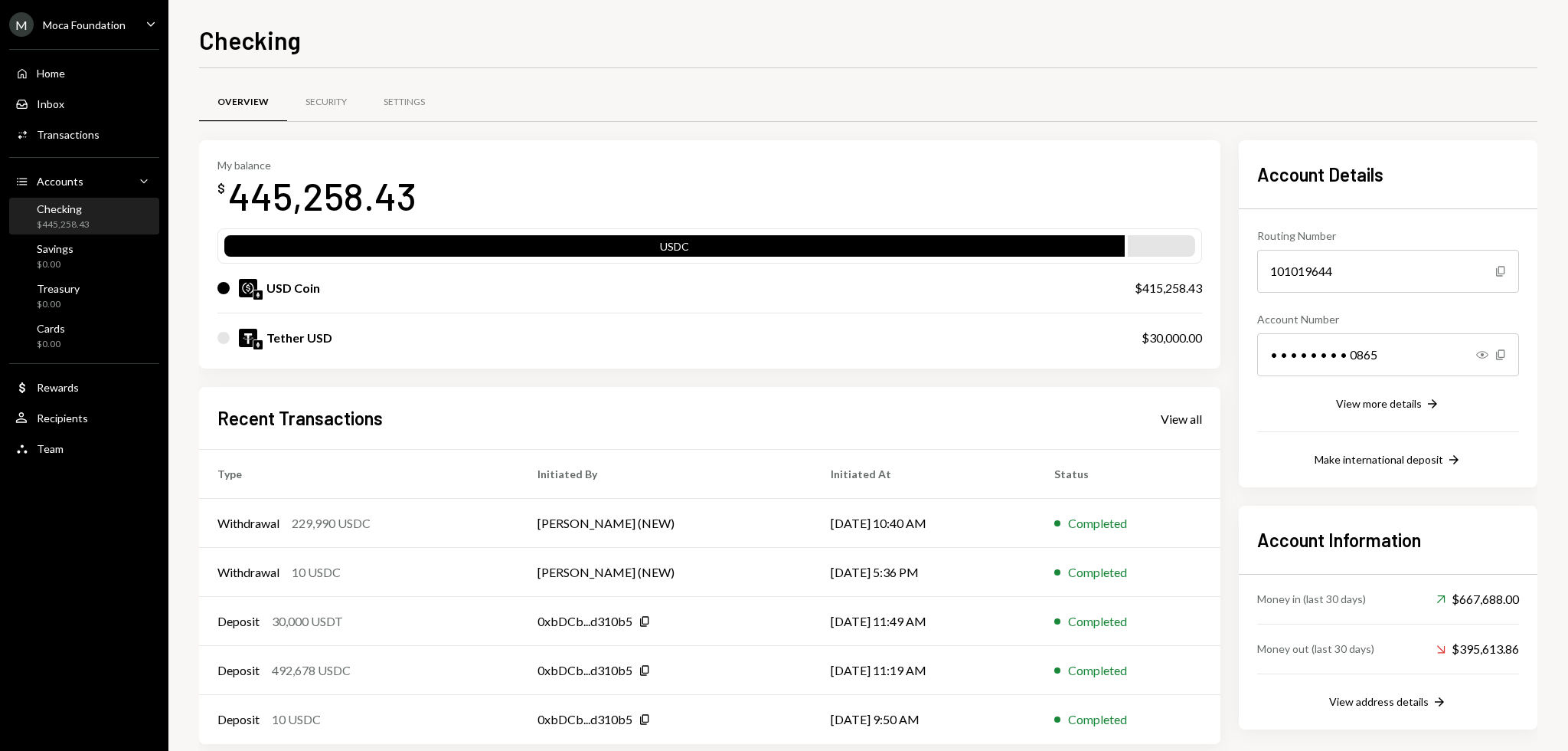
click at [582, 32] on div "Checking" at bounding box center [868, 38] width 1339 height 33
drag, startPoint x: 698, startPoint y: 14, endPoint x: 675, endPoint y: 14, distance: 23.0
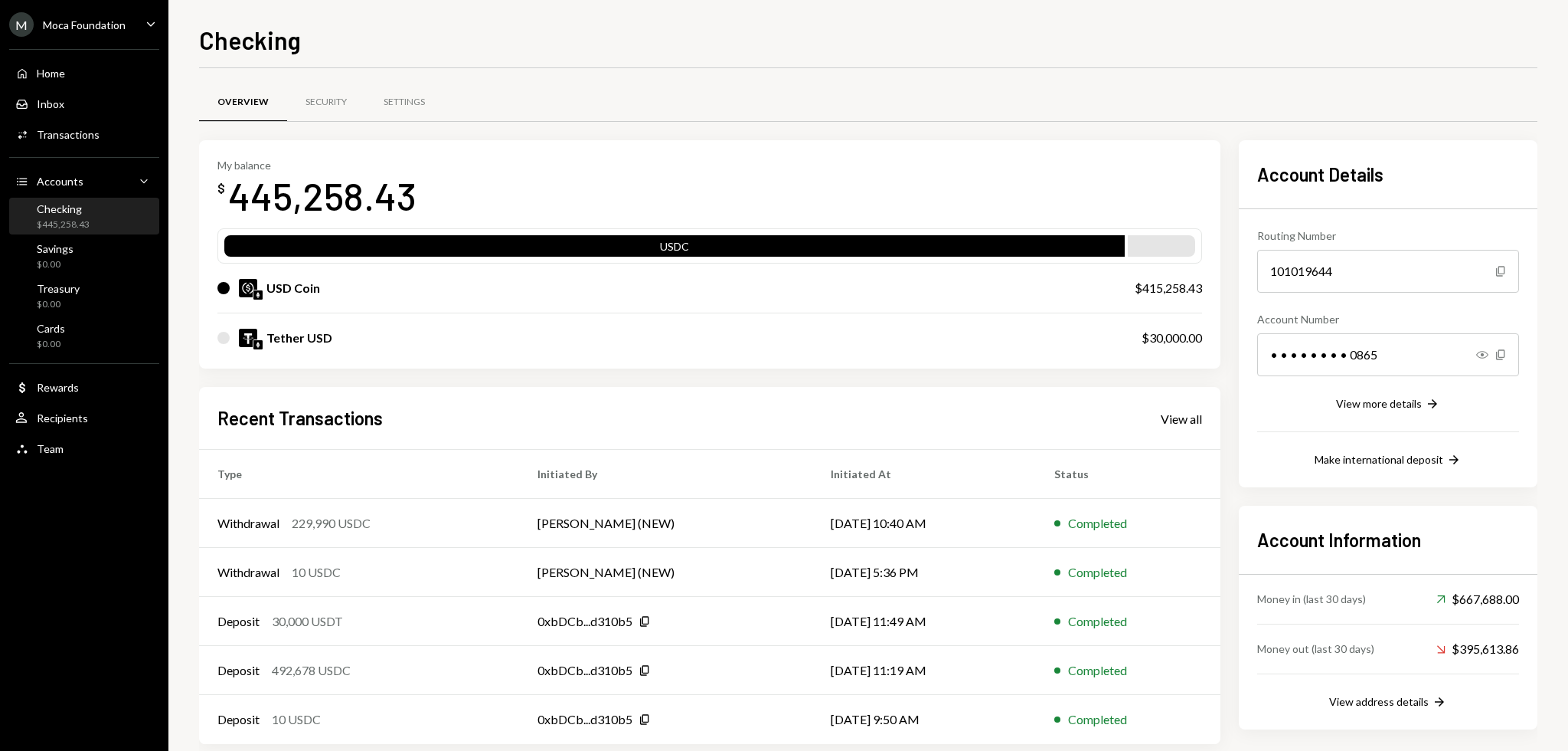
click at [675, 14] on div "Checking Overview Security Settings My balance $ 445,258.43 USDC USD Coin $415,…" at bounding box center [868, 375] width 1400 height 751
drag, startPoint x: 655, startPoint y: 14, endPoint x: 637, endPoint y: 14, distance: 18.0
click at [633, 14] on div "Checking Overview Security Settings My balance $ 445,258.43 USDC USD Coin $415,…" at bounding box center [868, 375] width 1400 height 751
click at [637, 19] on div "Checking Overview Security Settings My balance $ 445,258.43 USDC USD Coin $415,…" at bounding box center [868, 375] width 1400 height 751
drag, startPoint x: 619, startPoint y: 26, endPoint x: 591, endPoint y: 30, distance: 28.3
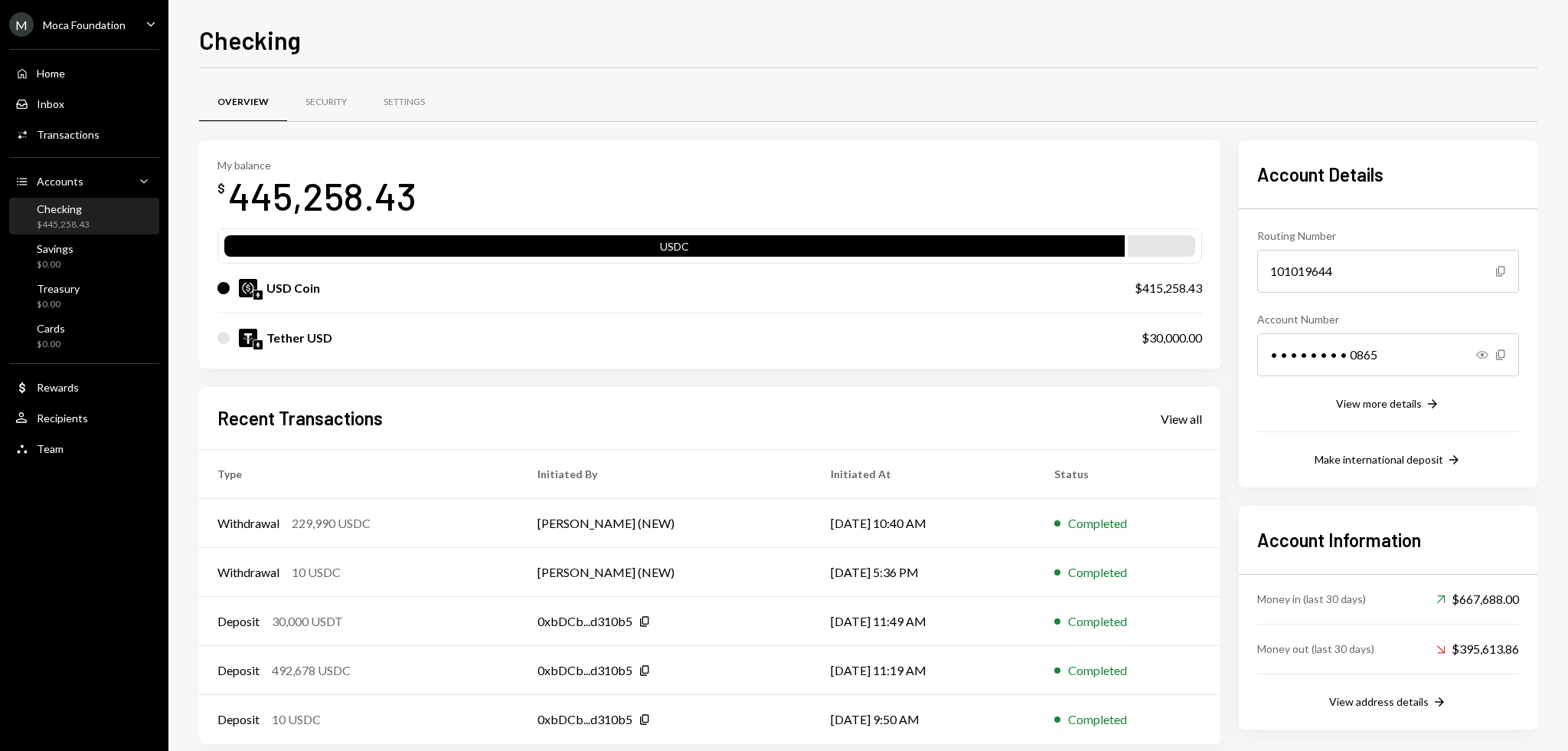
click at [591, 30] on div "Checking" at bounding box center [868, 38] width 1339 height 33
click at [559, 31] on div "Checking" at bounding box center [868, 38] width 1339 height 33
drag, startPoint x: 803, startPoint y: 38, endPoint x: 729, endPoint y: 38, distance: 74.0
click at [729, 38] on div "Checking" at bounding box center [868, 38] width 1339 height 33
